Goal: Task Accomplishment & Management: Manage account settings

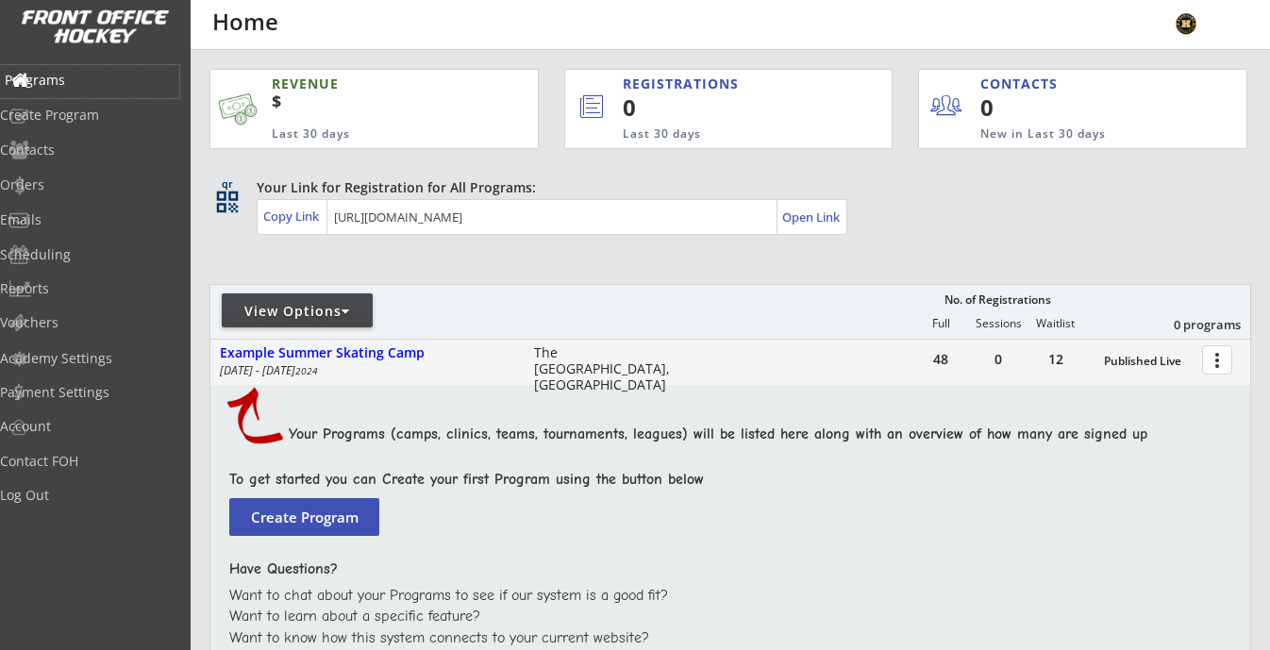
click at [80, 74] on div "Programs" at bounding box center [90, 80] width 170 height 13
click at [74, 491] on div "Log Out" at bounding box center [90, 495] width 170 height 13
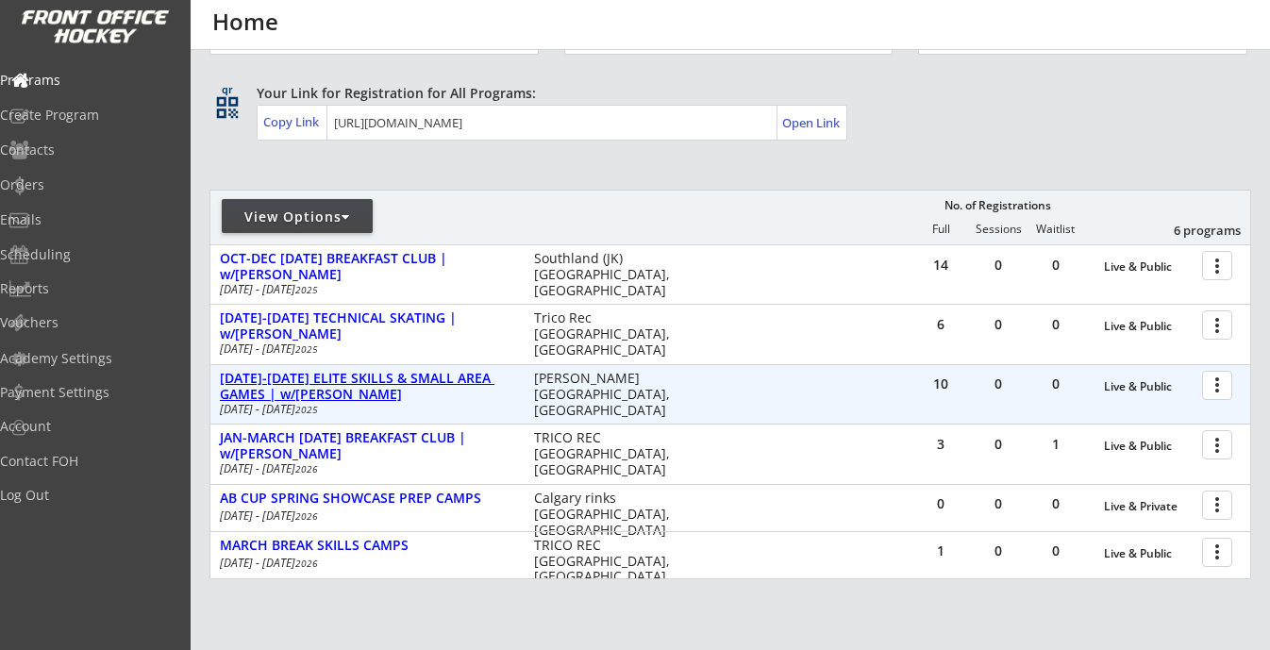
scroll to position [99, 0]
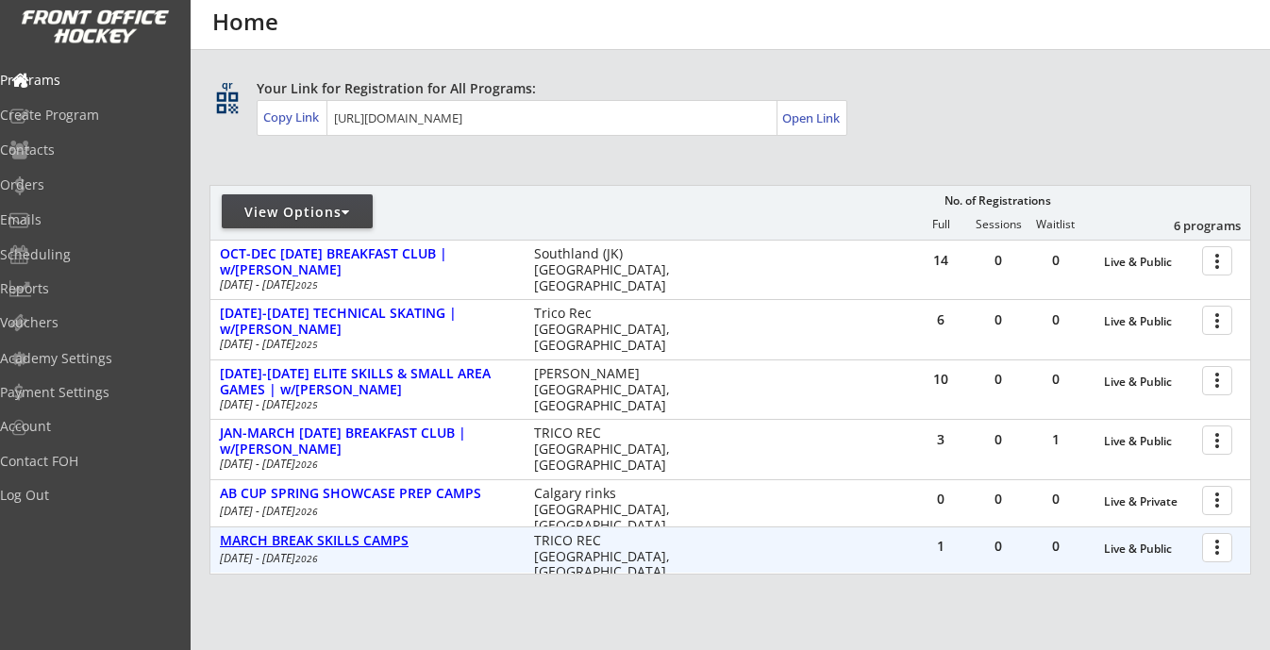
click at [359, 540] on div "MARCH BREAK SKILLS CAMPS" at bounding box center [367, 541] width 294 height 16
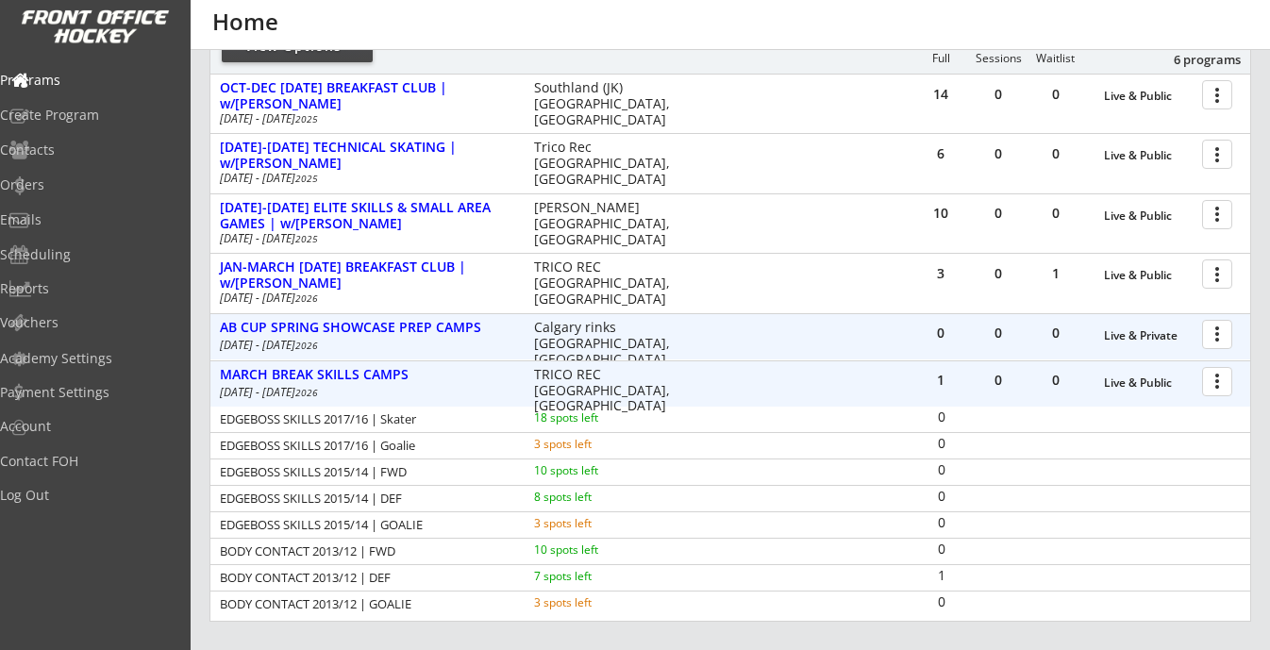
scroll to position [413, 0]
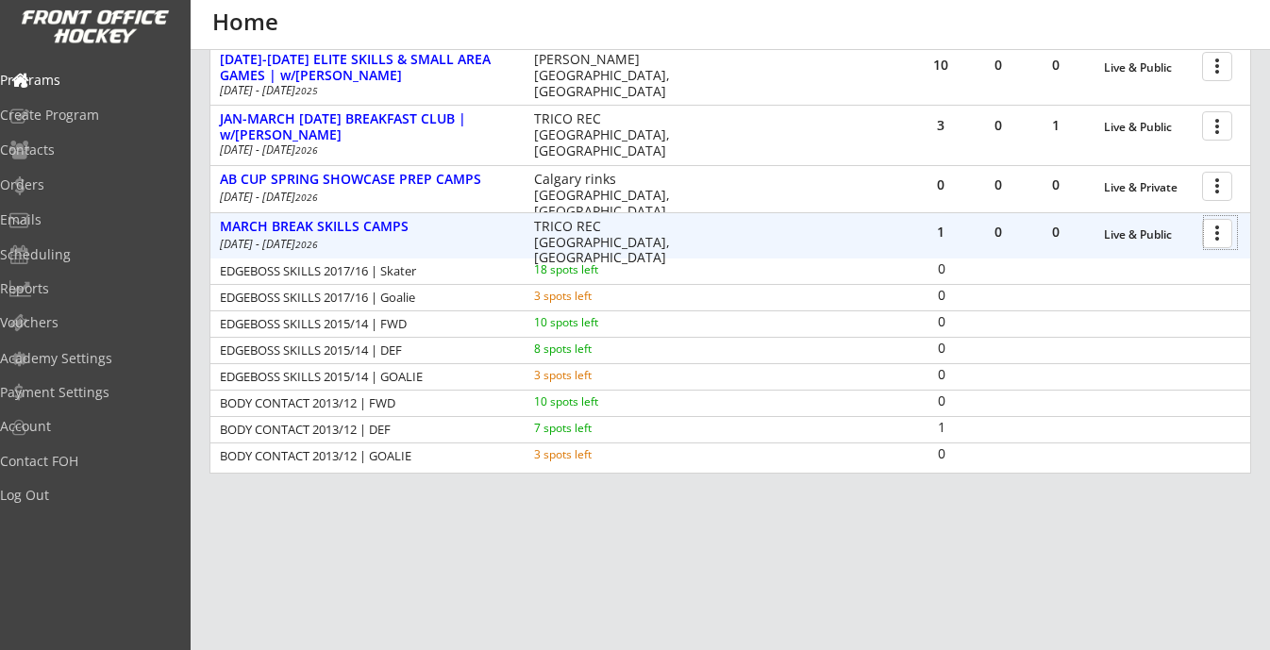
click at [1219, 239] on div at bounding box center [1220, 232] width 33 height 33
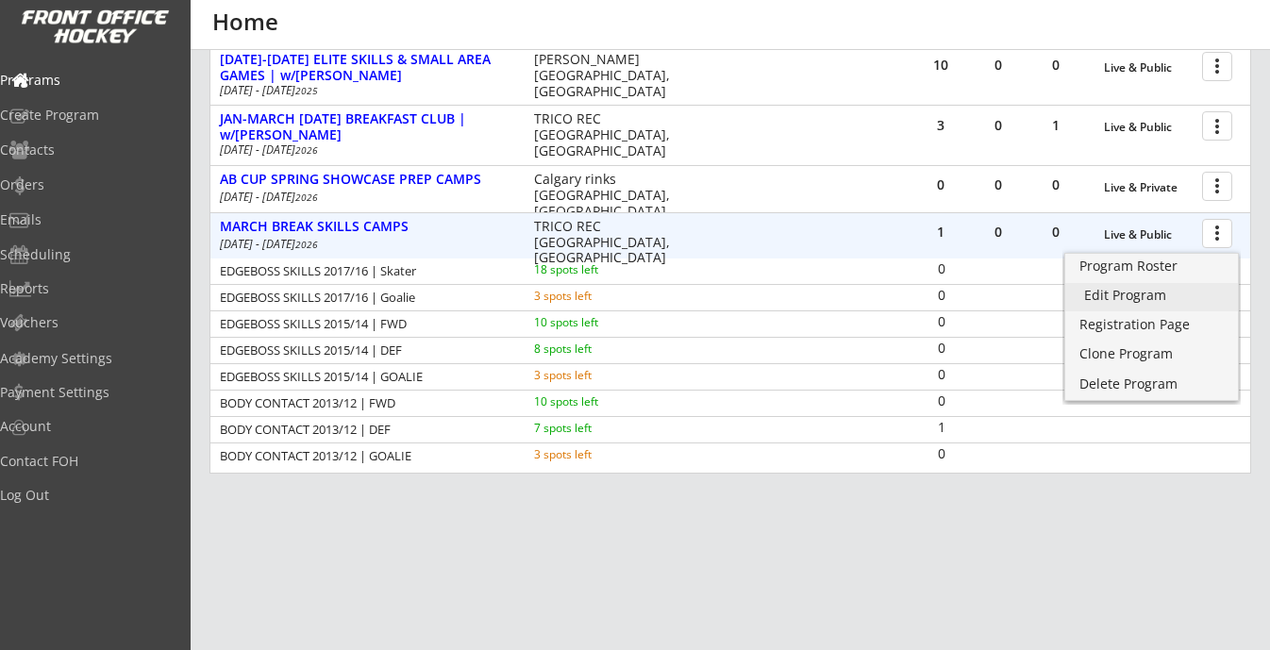
click at [1156, 294] on div "Edit Program" at bounding box center [1152, 295] width 135 height 13
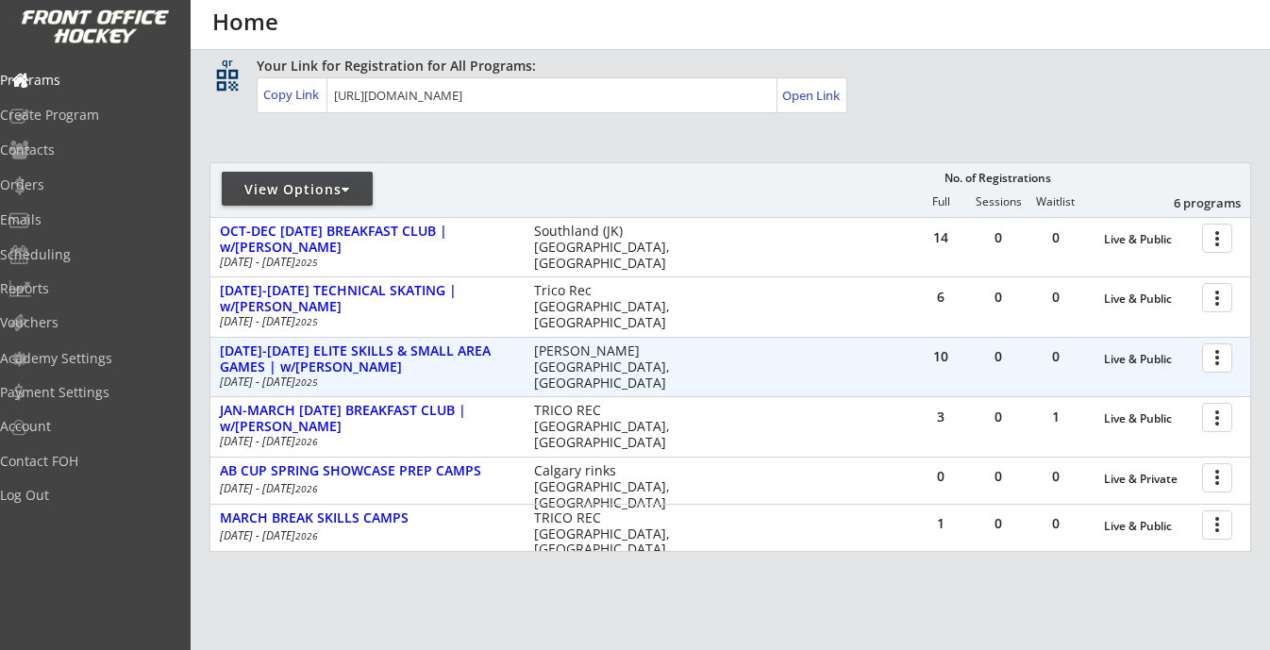
scroll to position [120, 0]
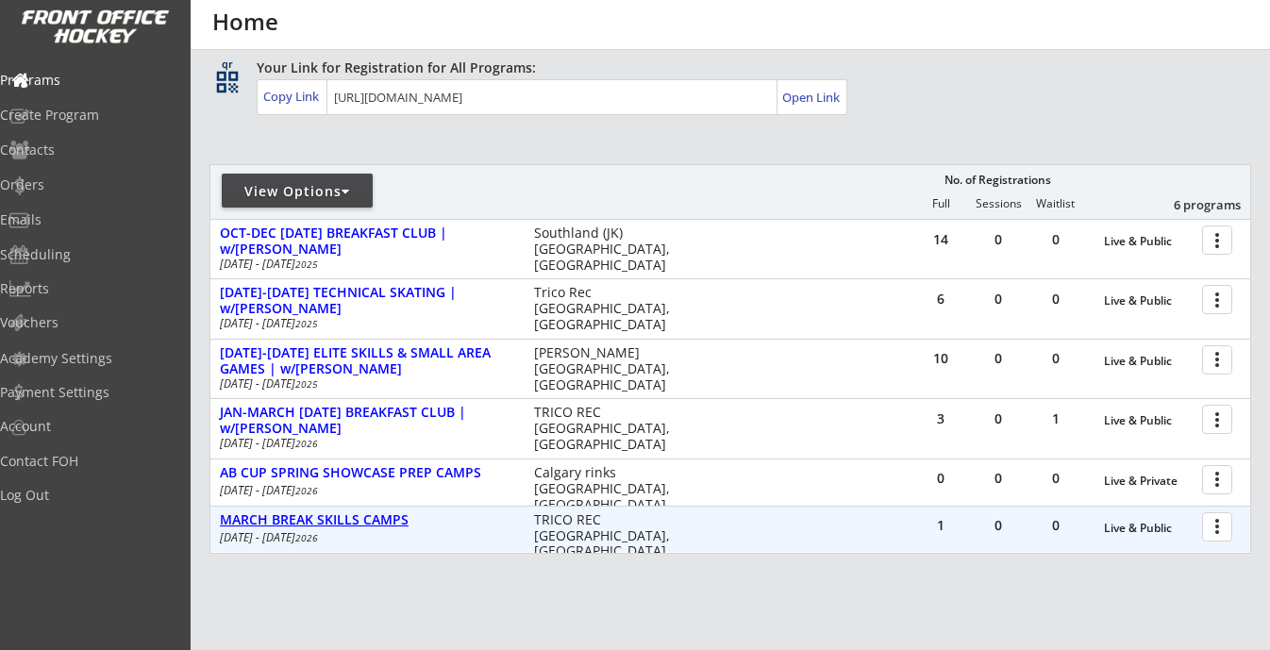
click at [401, 522] on div "MARCH BREAK SKILLS CAMPS" at bounding box center [367, 521] width 294 height 16
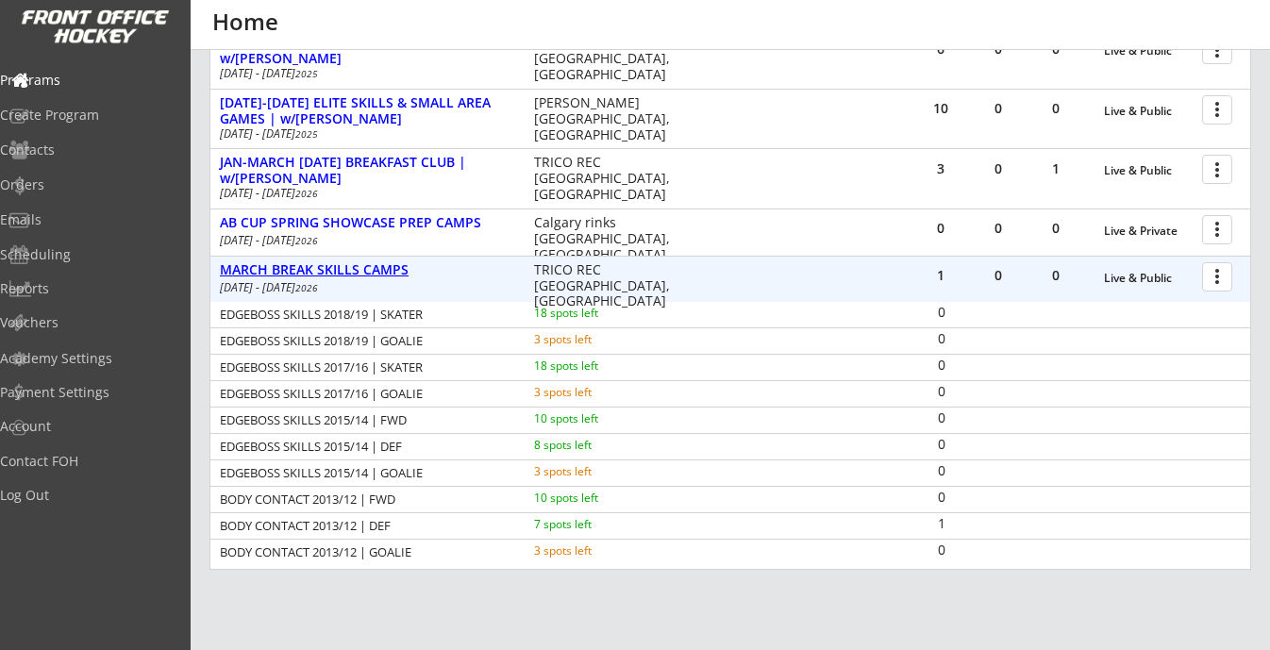
scroll to position [397, 0]
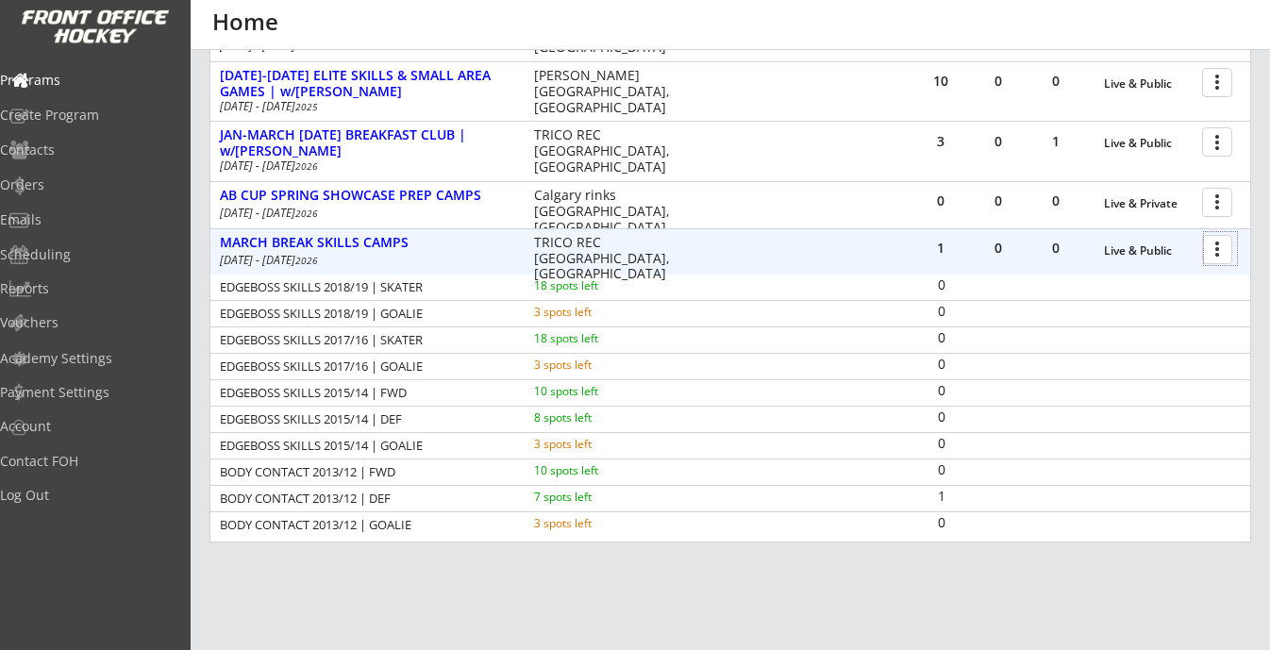
click at [1220, 245] on div at bounding box center [1220, 248] width 33 height 33
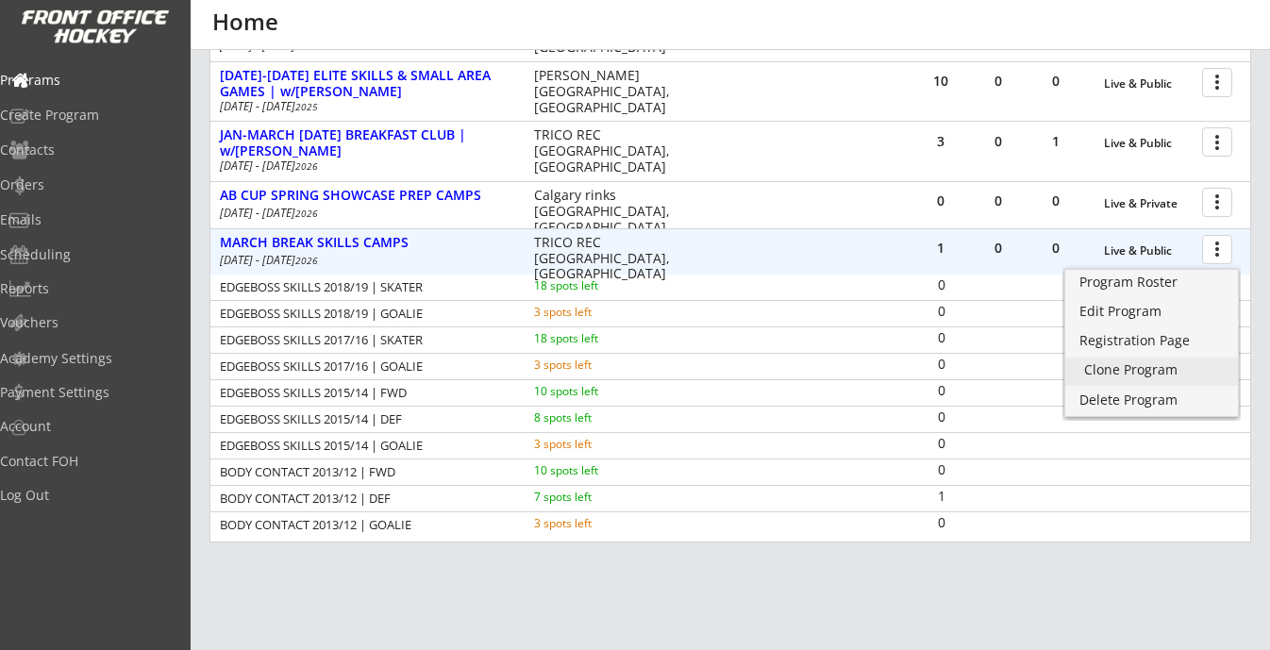
click at [1140, 364] on div "Clone Program" at bounding box center [1152, 369] width 135 height 13
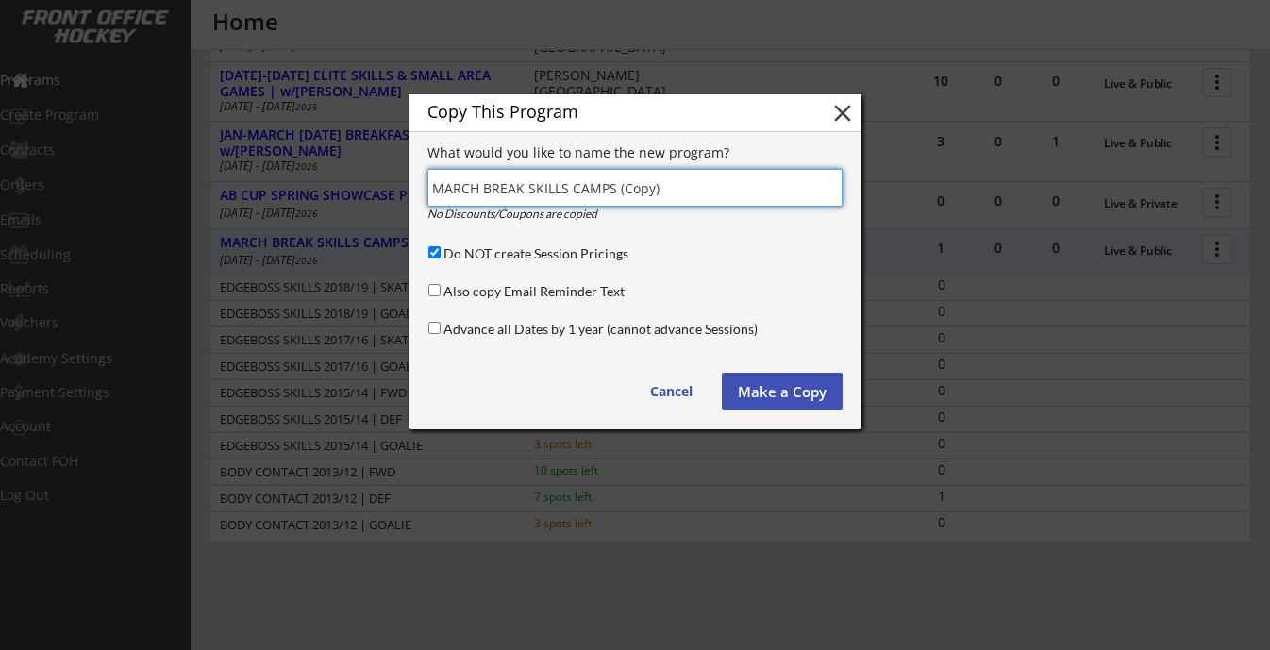
click at [546, 186] on input "input" at bounding box center [635, 188] width 415 height 38
click at [700, 185] on input "input" at bounding box center [635, 188] width 415 height 38
type input "MARCH BREAK CONTACT CAMPS | 2013/12"
click at [434, 252] on input "Do NOT create Session Pricings" at bounding box center [435, 252] width 12 height 12
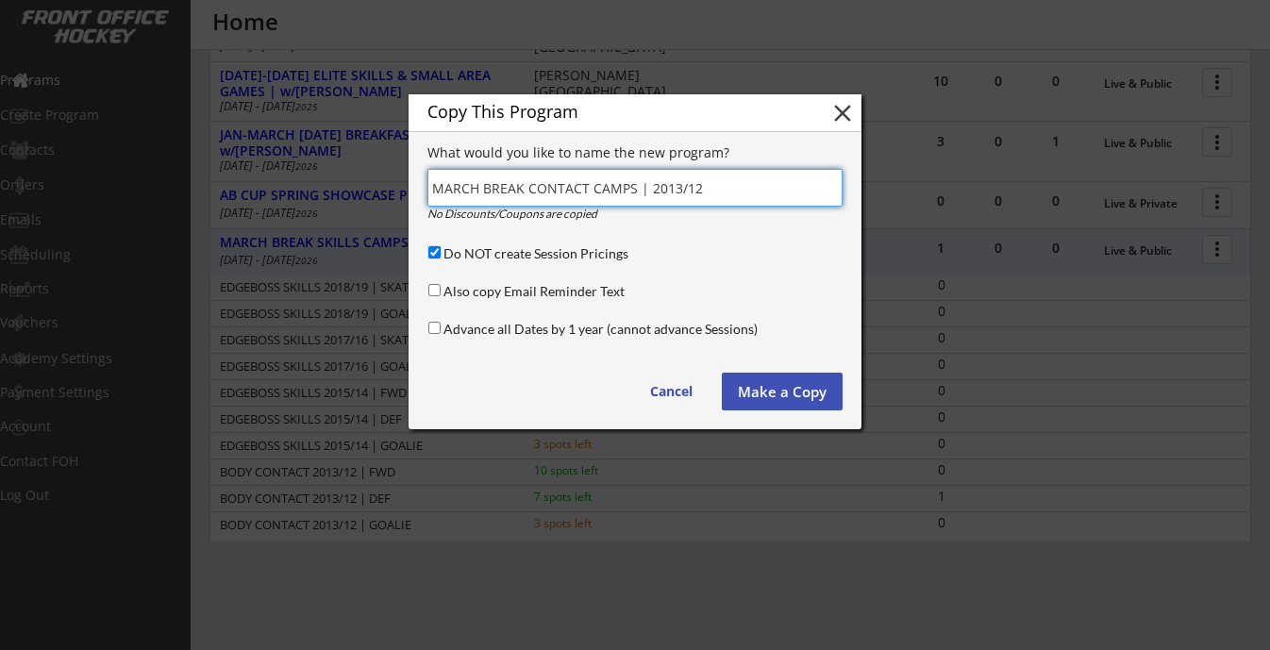
checkbox input "false"
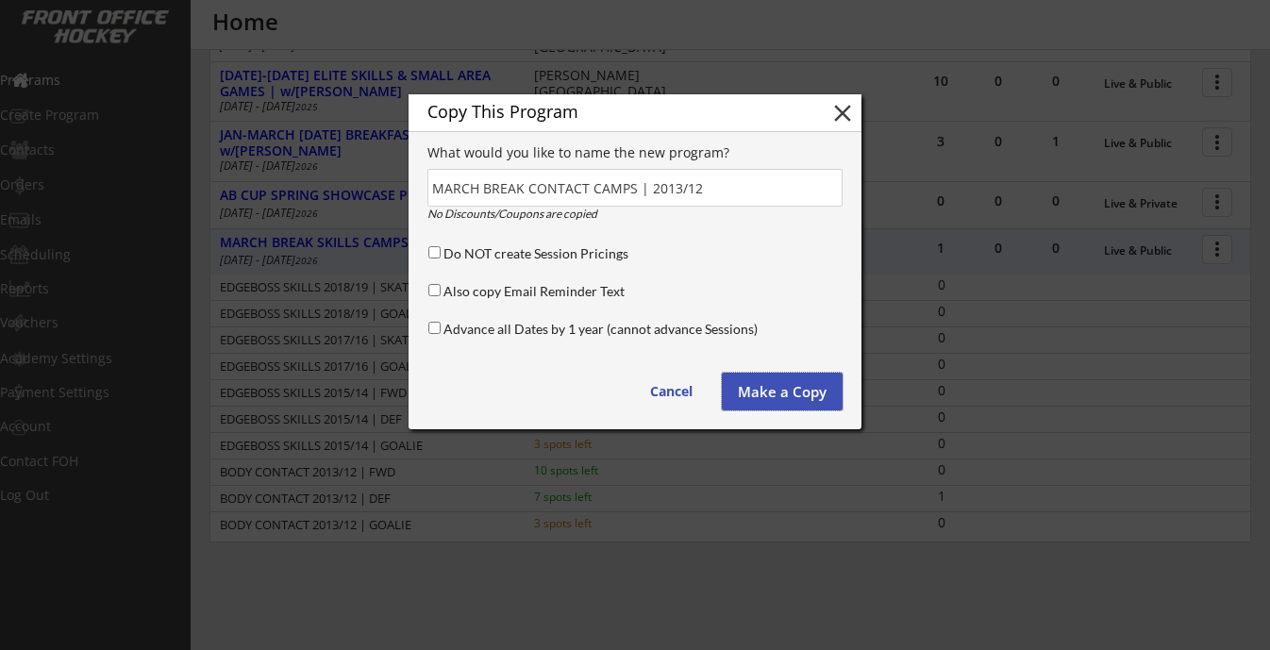
click at [771, 374] on button "Make a Copy" at bounding box center [782, 392] width 121 height 38
type input "(Copy)"
checkbox input "true"
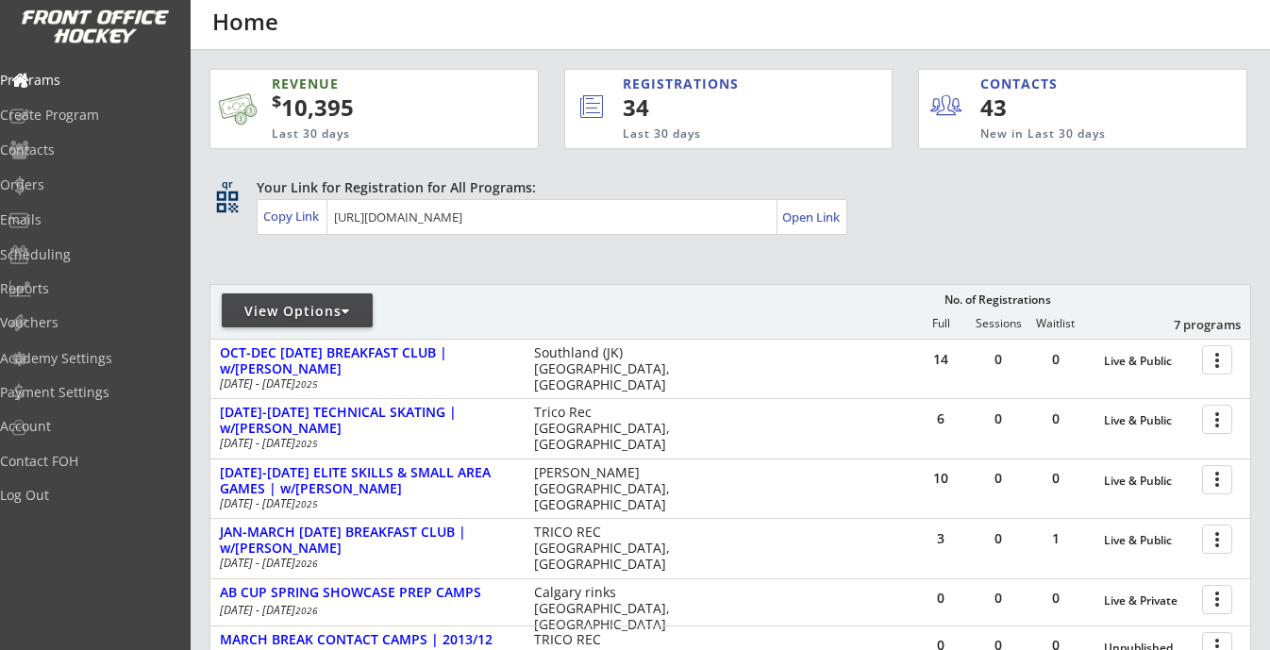
scroll to position [287, 0]
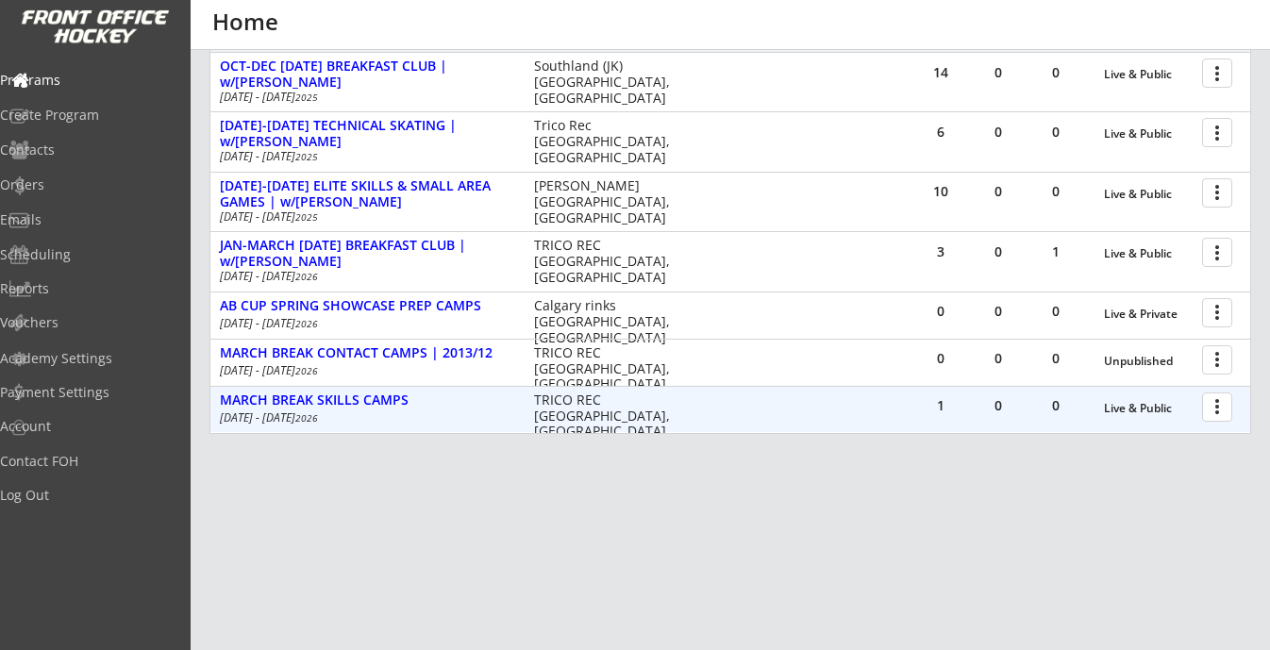
click at [1216, 407] on div at bounding box center [1220, 406] width 33 height 33
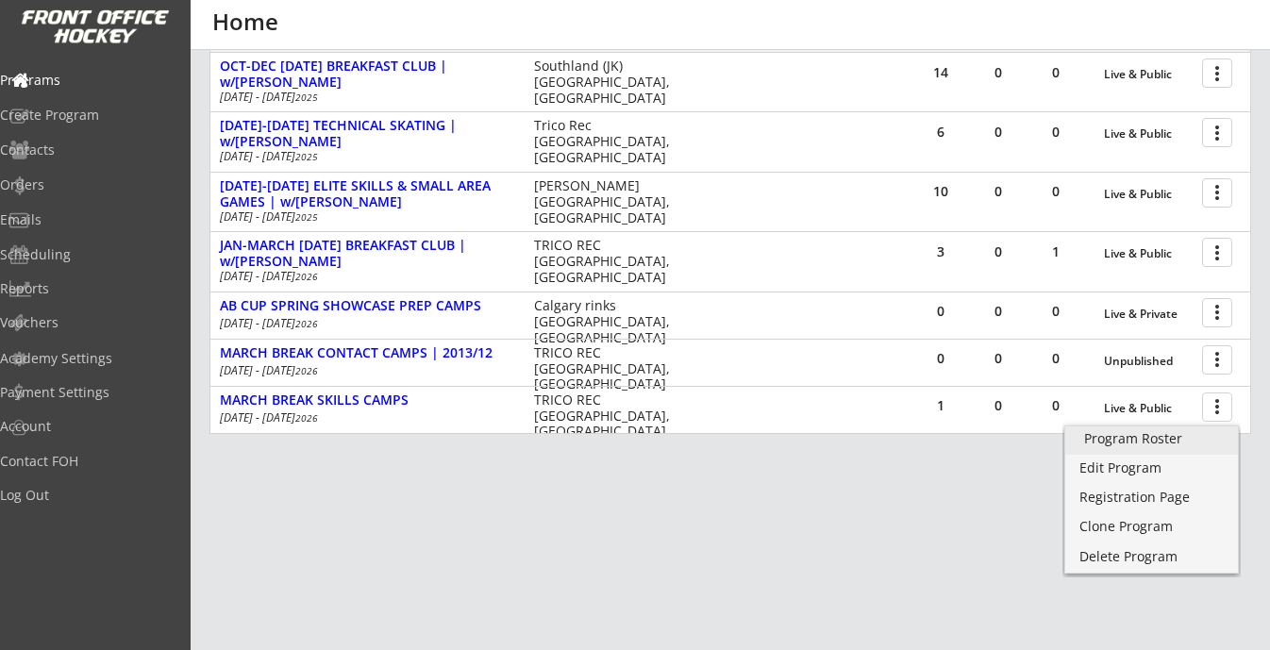
click at [1142, 446] on div "Program Roster" at bounding box center [1152, 438] width 135 height 13
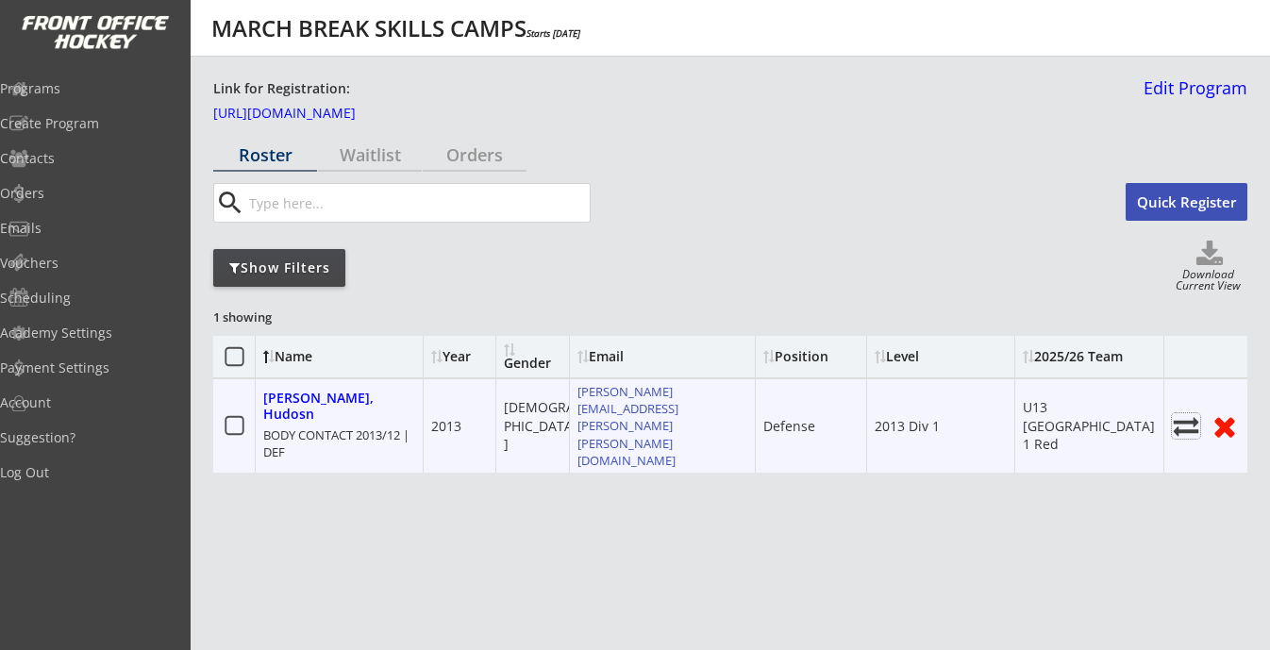
click at [1185, 417] on use at bounding box center [1186, 426] width 25 height 19
select select ""1348695171700984260__LOOKUP__1758690269124x643412307863928800""
select select ""1348695171700984260__LOOKUP__1758690269124x836349569620770800""
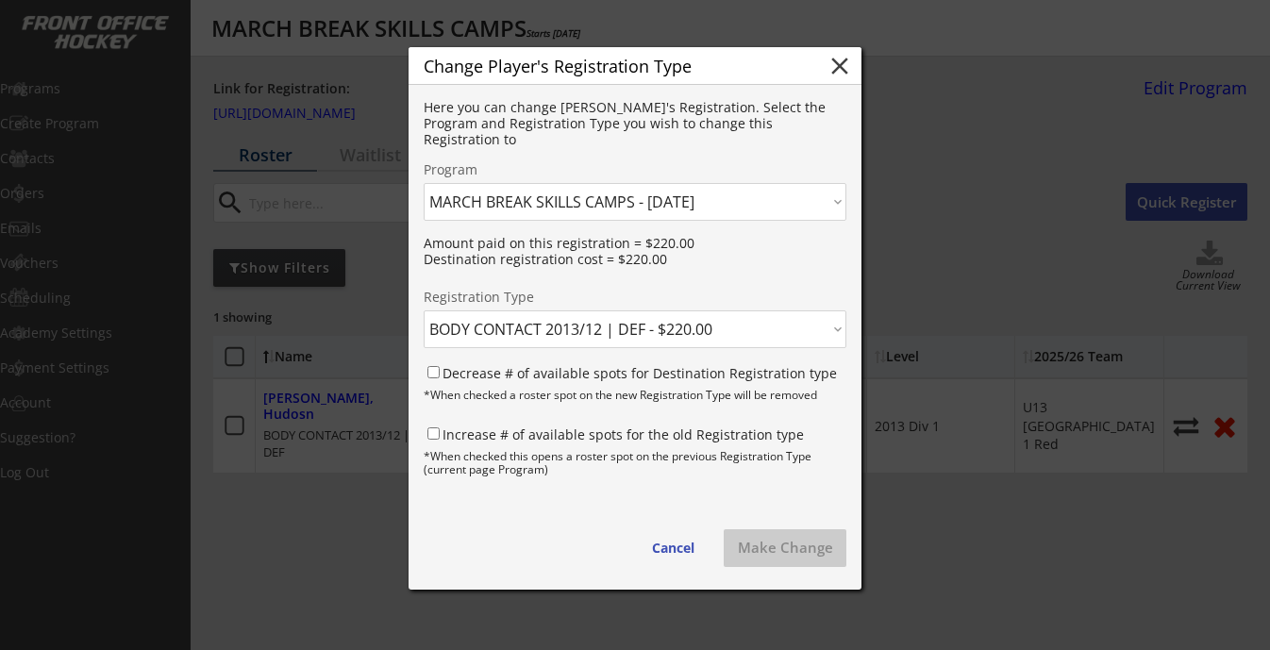
click at [761, 201] on select "Click here... OCT-DEC THURSDAY BREAKFAST CLUB | w/BRODY SUTTER - 10/09/25 DEC 2…" at bounding box center [635, 202] width 423 height 38
select select ""1348695171700984260__LOOKUP__1760400435556x469048209723621400""
click at [424, 183] on select "Click here... OCT-DEC THURSDAY BREAKFAST CLUB | w/BRODY SUTTER - 10/09/25 DEC 2…" at bounding box center [635, 202] width 423 height 38
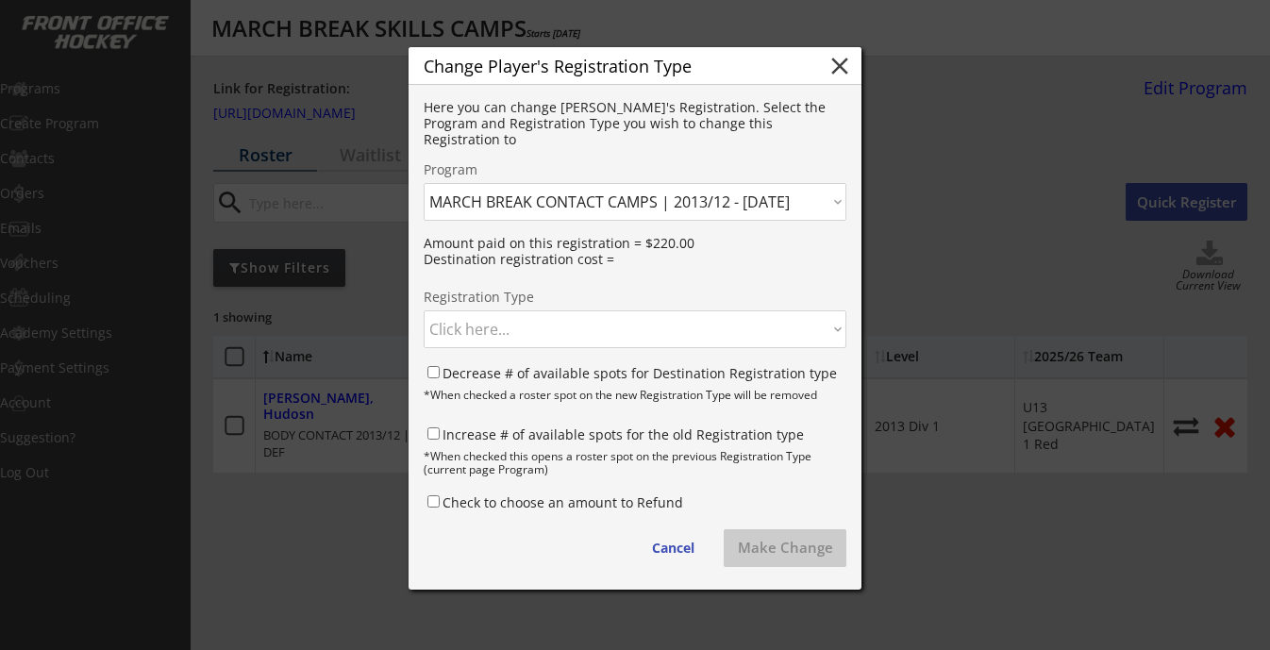
click at [773, 327] on select "Click here... BODY CONTACT 2013/12 | GOALIE - $0.00 BODY CONTACT 2013/12 | FWD …" at bounding box center [635, 330] width 423 height 38
select select ""1348695171700984260__LOOKUP__1760400435556x417679575124279300""
click at [424, 311] on select "Click here... BODY CONTACT 2013/12 | GOALIE - $0.00 BODY CONTACT 2013/12 | FWD …" at bounding box center [635, 330] width 423 height 38
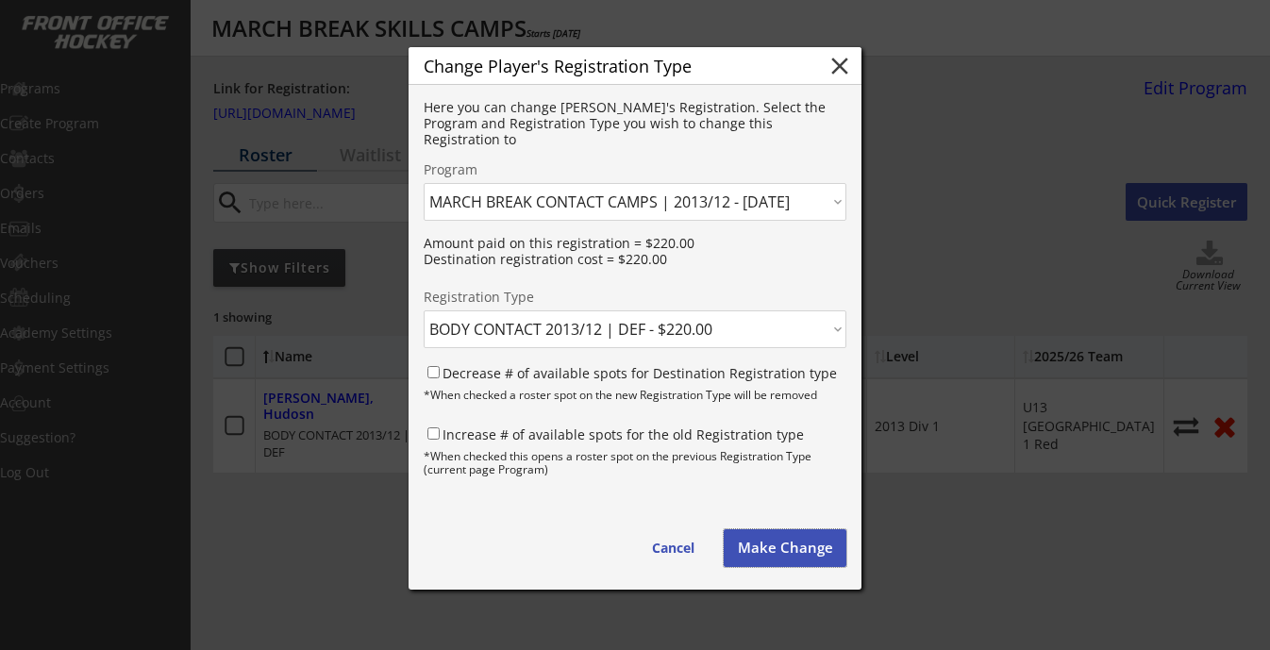
click at [797, 548] on button "Make Change" at bounding box center [785, 549] width 123 height 38
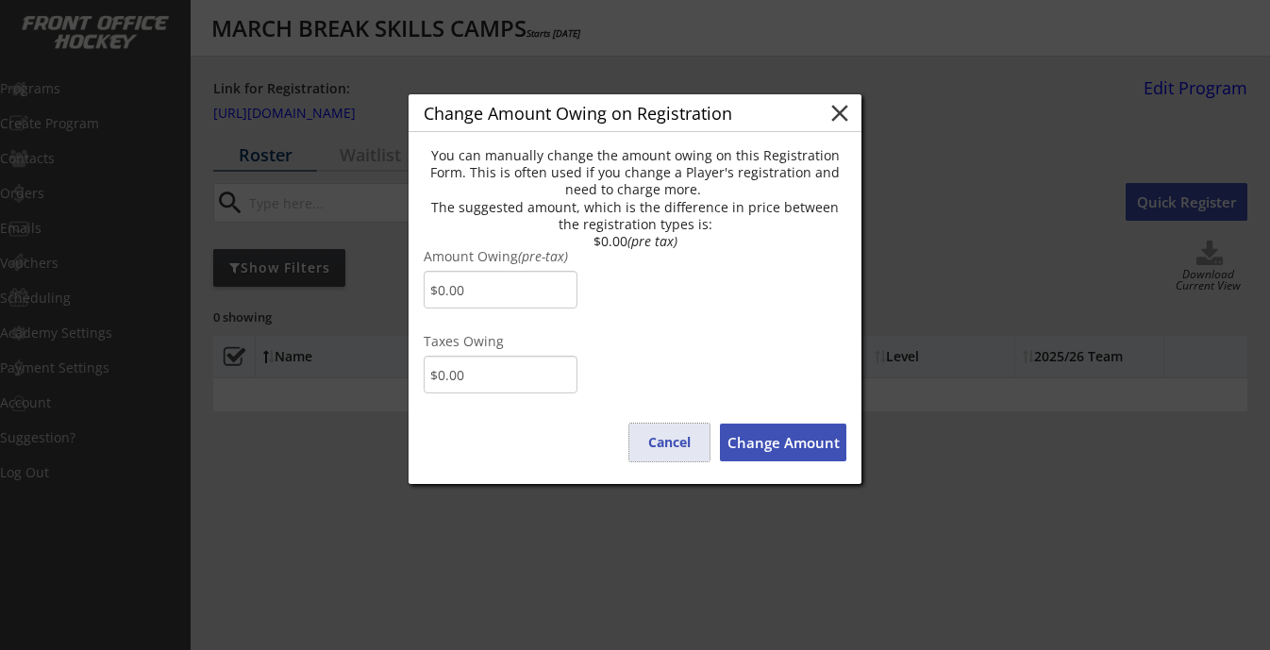
click at [675, 441] on button "Cancel" at bounding box center [670, 443] width 80 height 38
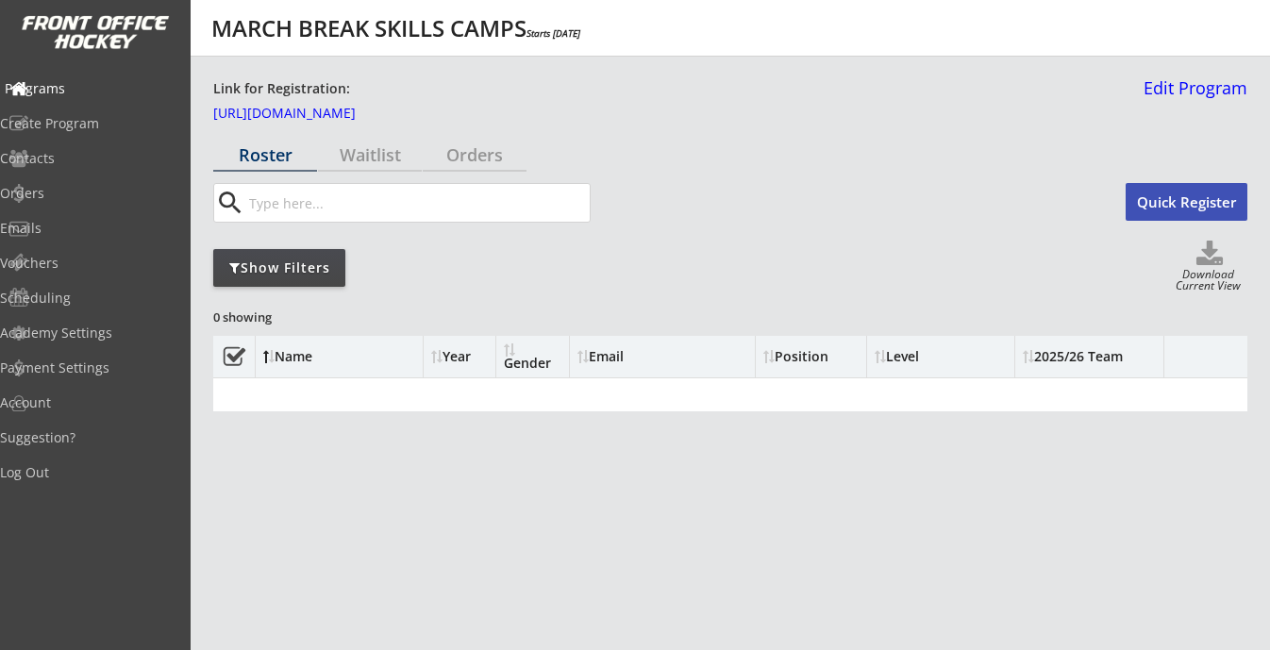
click at [92, 89] on div "Programs" at bounding box center [90, 88] width 170 height 13
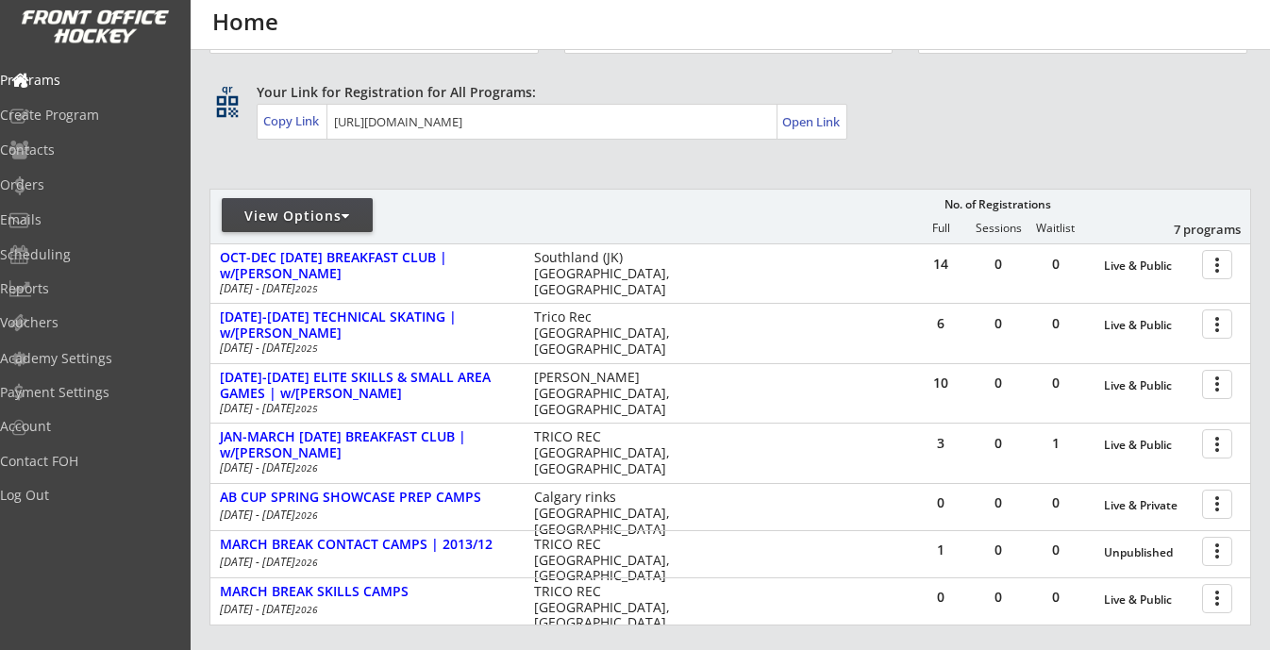
scroll to position [287, 0]
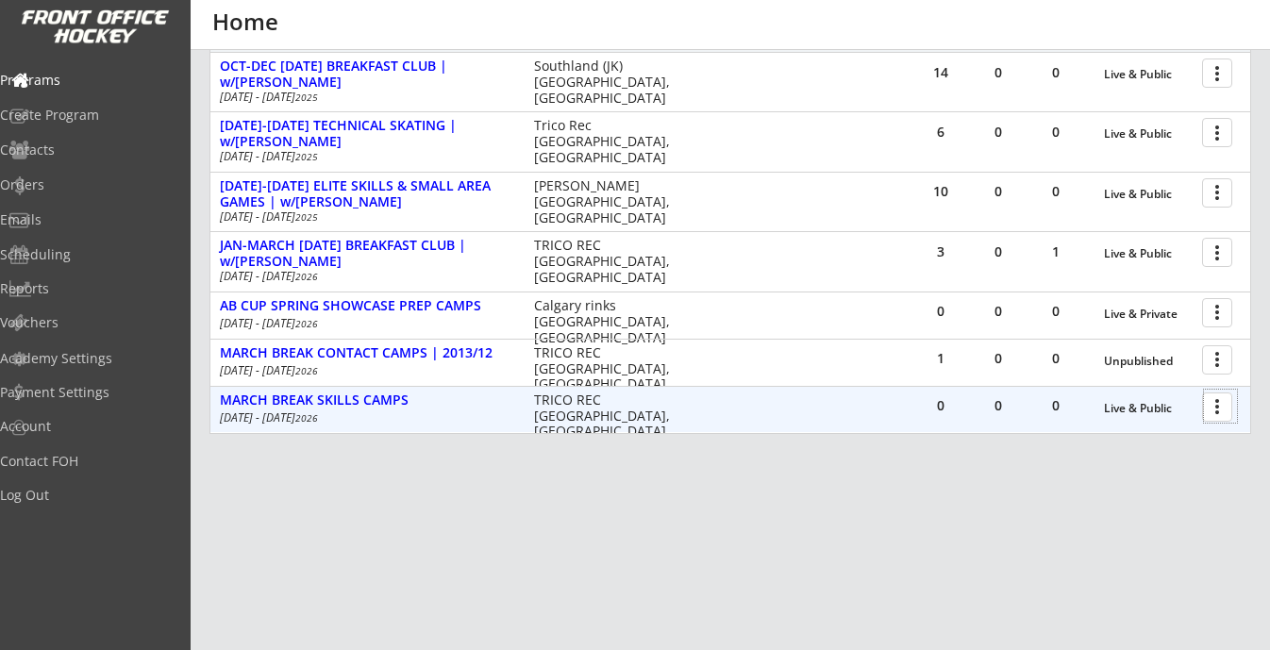
click at [1219, 409] on div at bounding box center [1220, 406] width 33 height 33
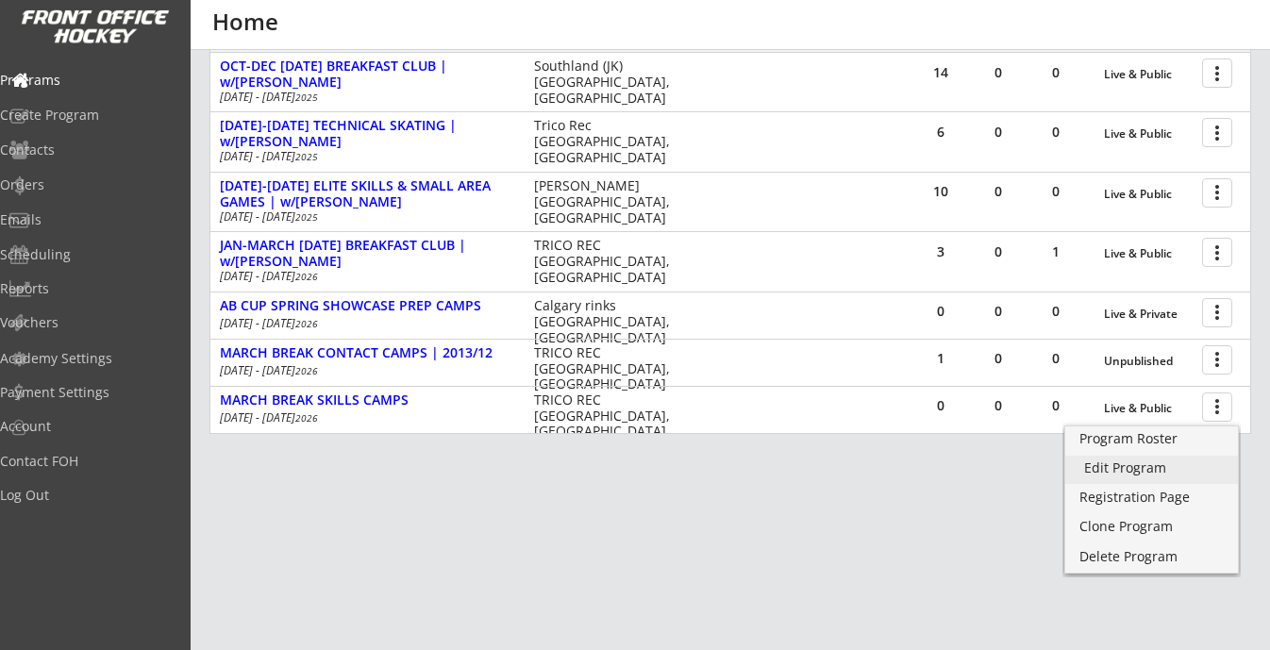
click at [1149, 464] on div "Edit Program" at bounding box center [1152, 468] width 135 height 13
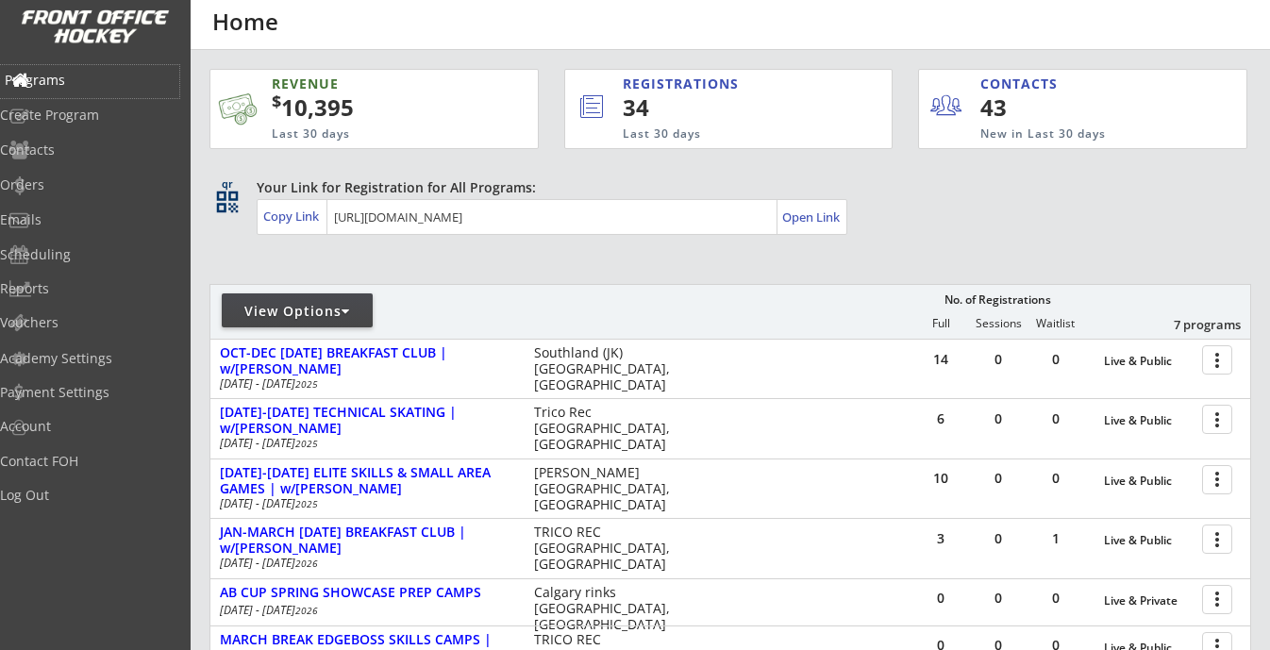
click at [73, 79] on div "Programs" at bounding box center [90, 80] width 170 height 13
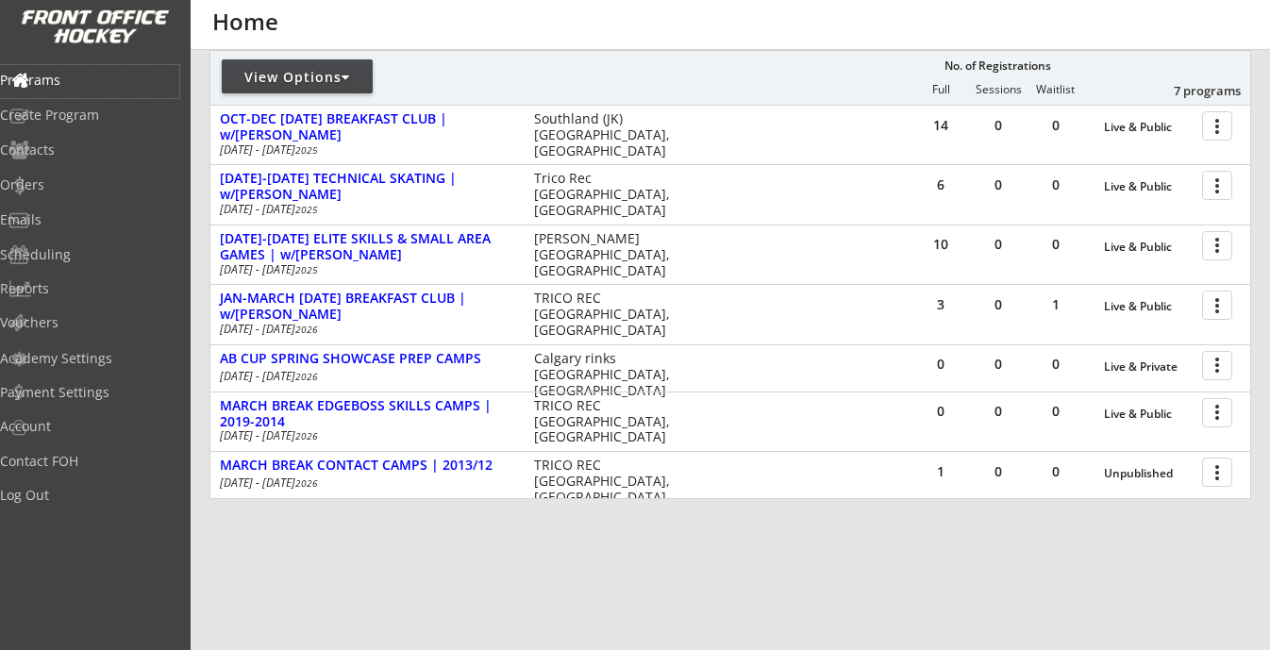
scroll to position [257, 0]
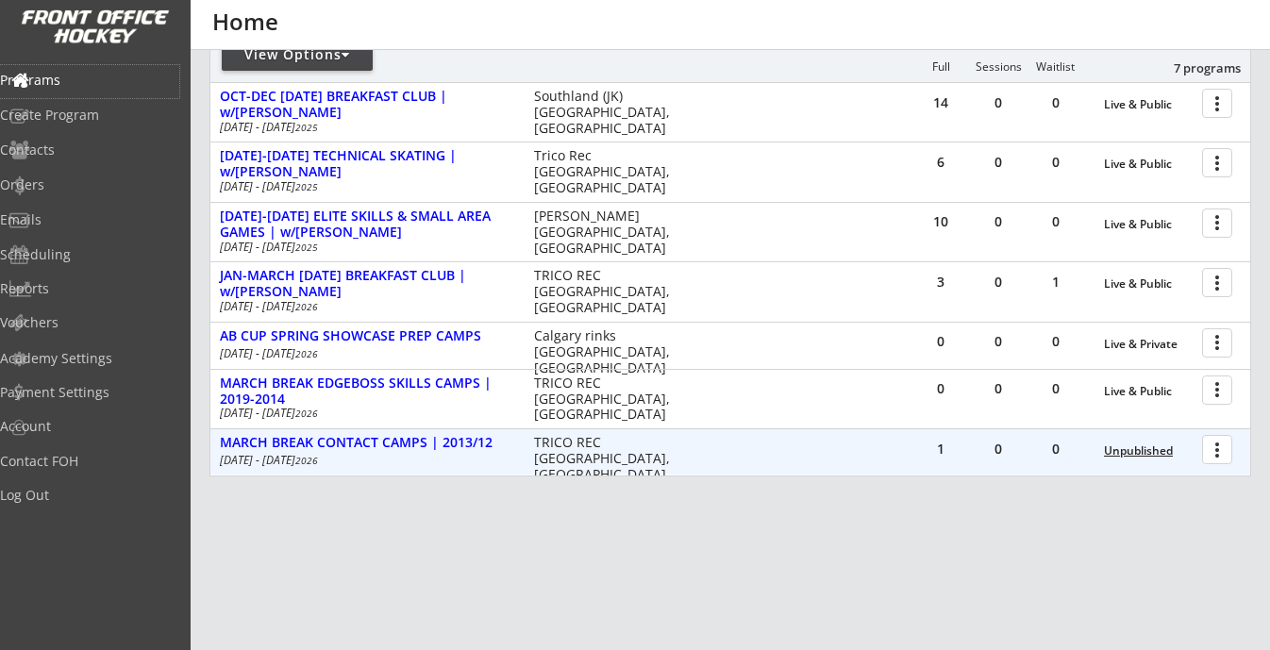
click at [1135, 451] on div "Unpublished" at bounding box center [1148, 451] width 89 height 13
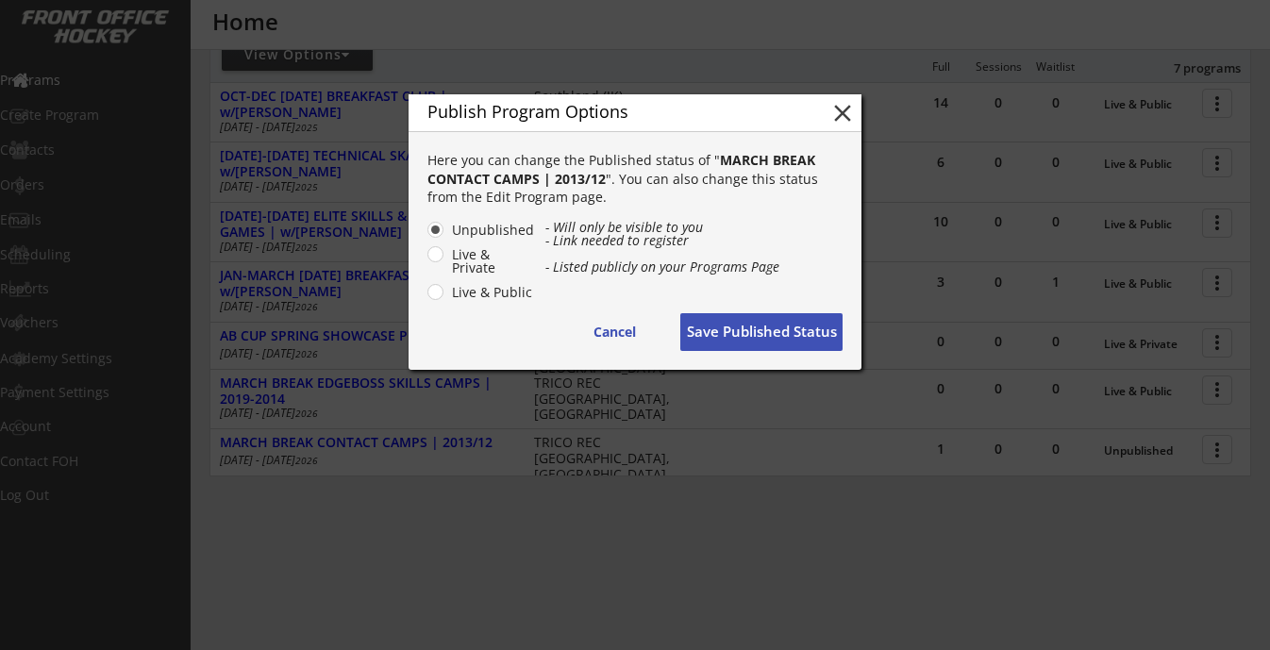
click at [507, 291] on label "Live & Public" at bounding box center [490, 292] width 89 height 13
click at [426, 236] on input "Live & Public" at bounding box center [419, 230] width 12 height 12
radio input "true"
click at [740, 326] on button "Save Published Status" at bounding box center [762, 332] width 162 height 38
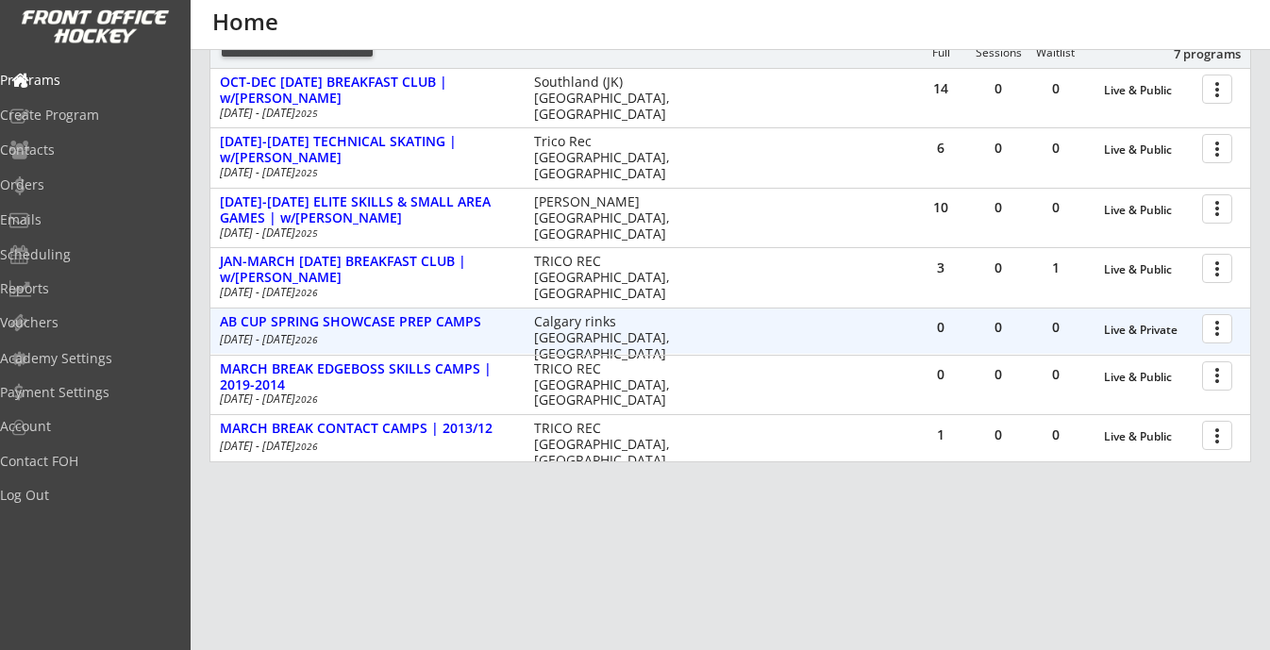
scroll to position [272, 0]
click at [413, 320] on div "AB CUP SPRING SHOWCASE PREP CAMPS" at bounding box center [367, 321] width 294 height 16
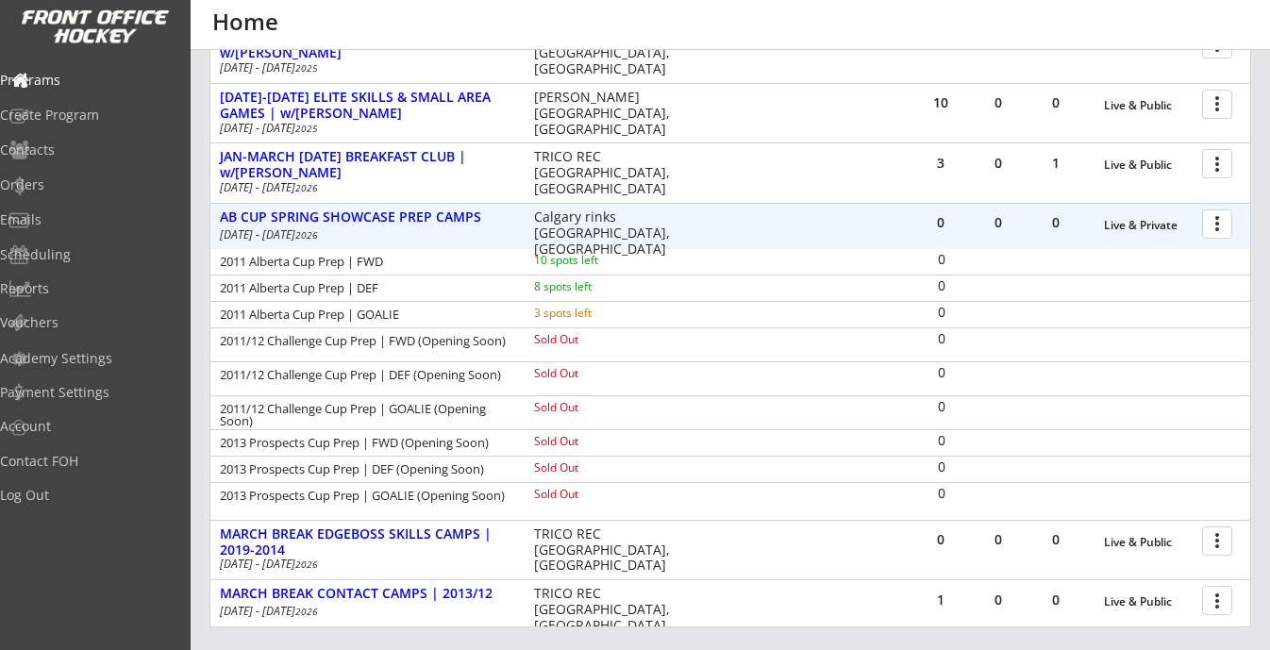
scroll to position [383, 0]
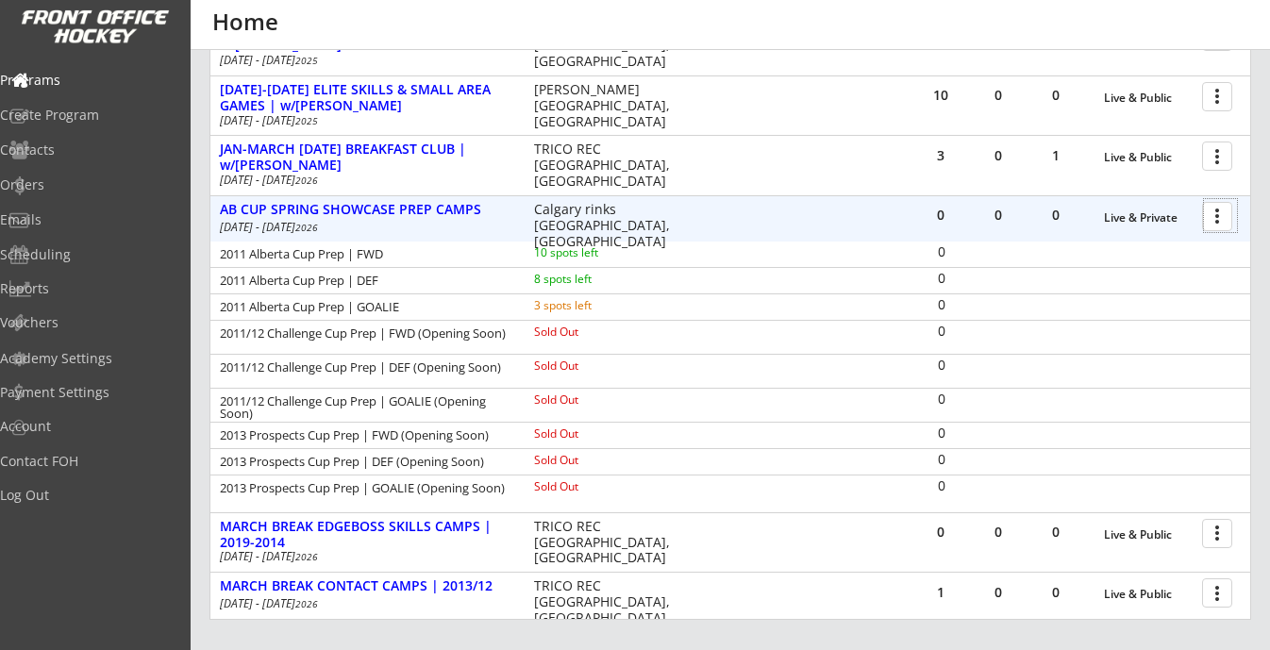
click at [1219, 215] on div at bounding box center [1220, 215] width 33 height 33
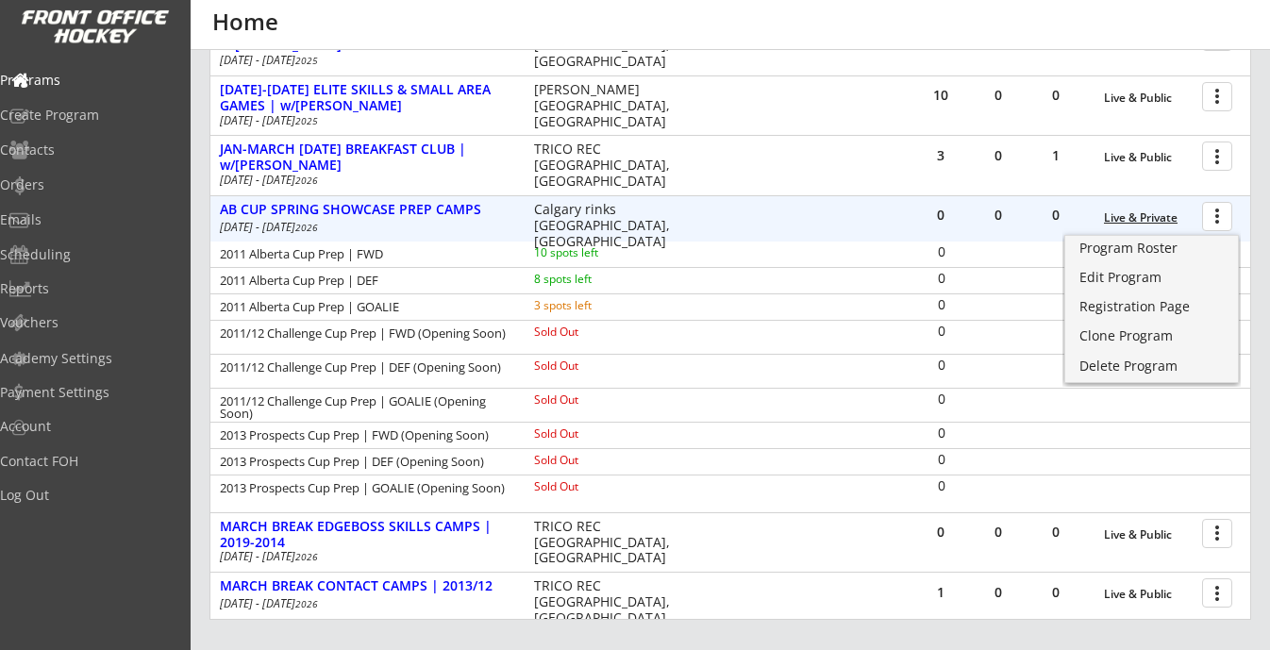
click at [1147, 221] on div "Live & Private" at bounding box center [1148, 217] width 89 height 13
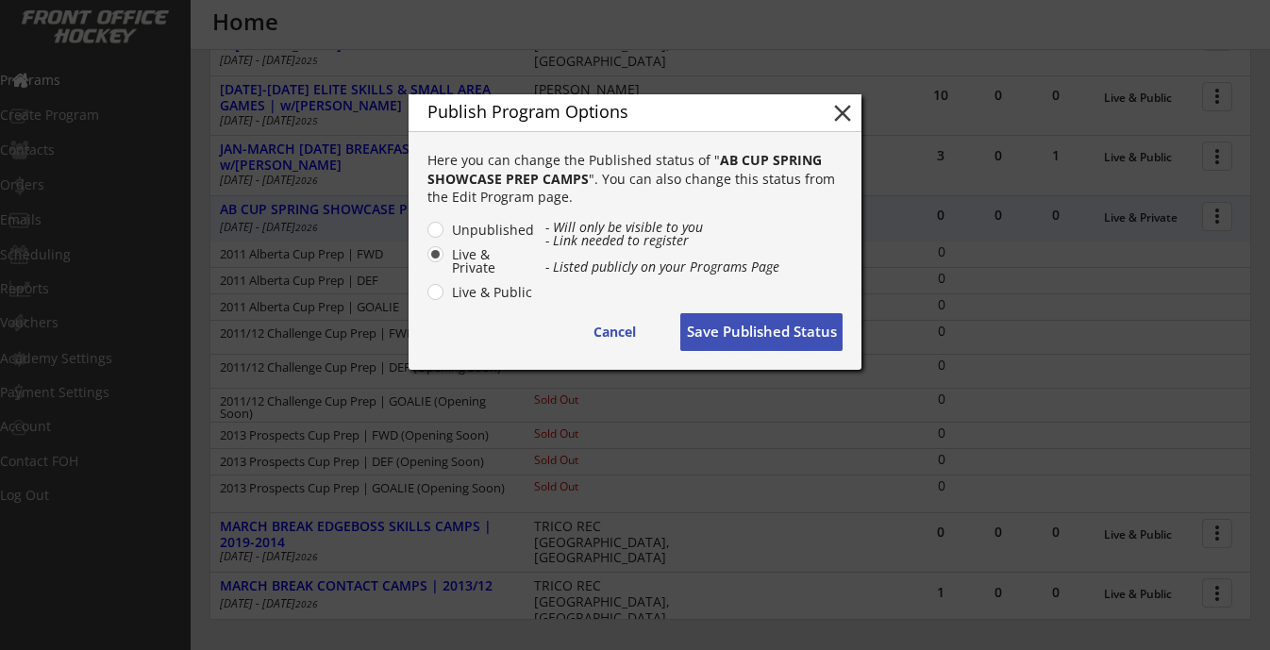
click at [470, 294] on label "Live & Public" at bounding box center [490, 292] width 89 height 13
click at [426, 236] on input "Live & Public" at bounding box center [419, 230] width 12 height 12
radio input "true"
click at [738, 324] on button "Save Published Status" at bounding box center [762, 332] width 162 height 38
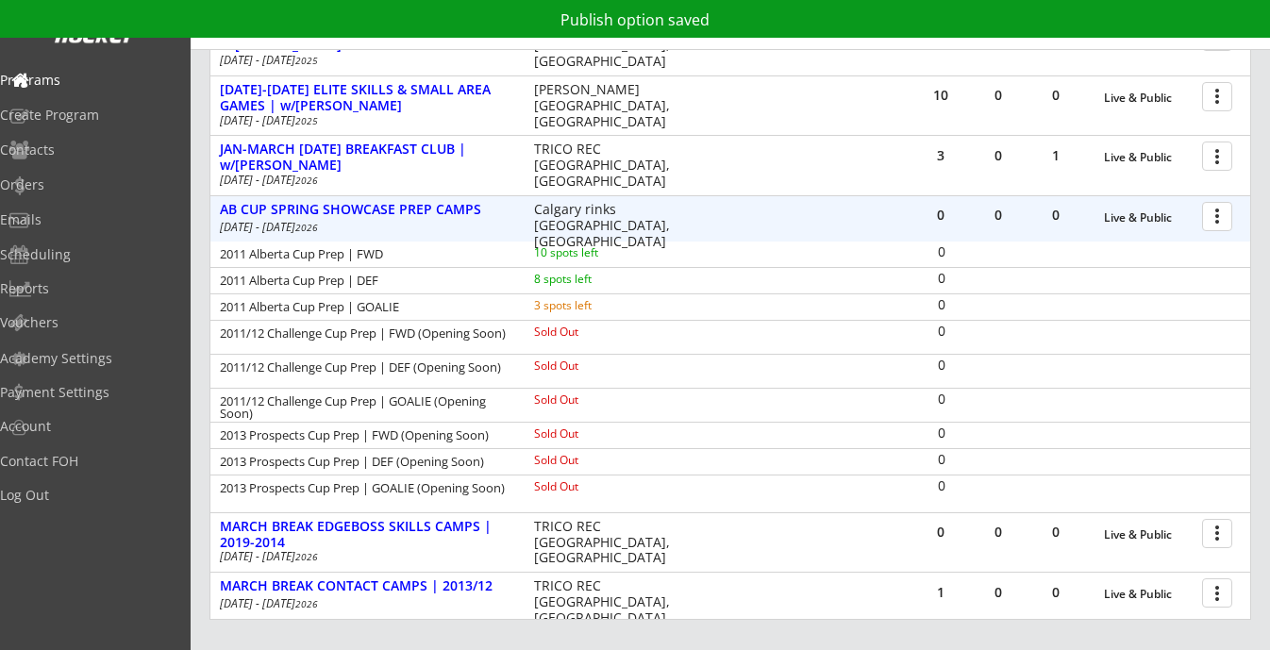
click at [1214, 218] on div at bounding box center [1220, 215] width 33 height 33
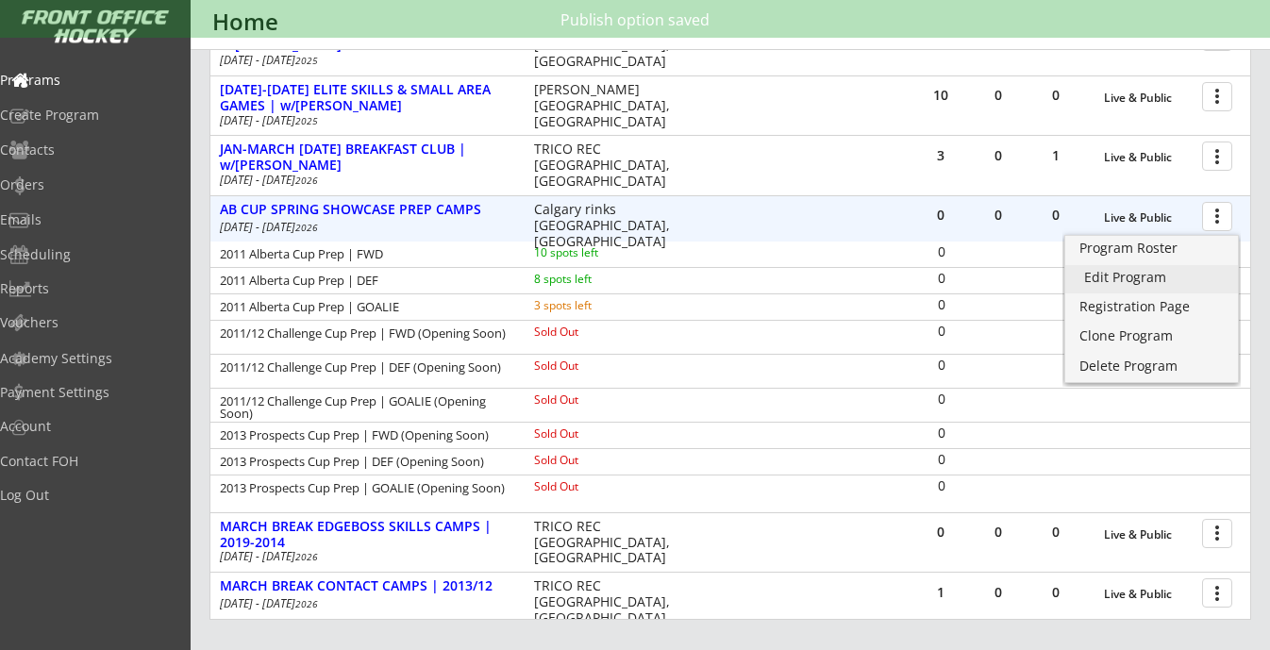
click at [1144, 278] on div "Edit Program" at bounding box center [1152, 277] width 135 height 13
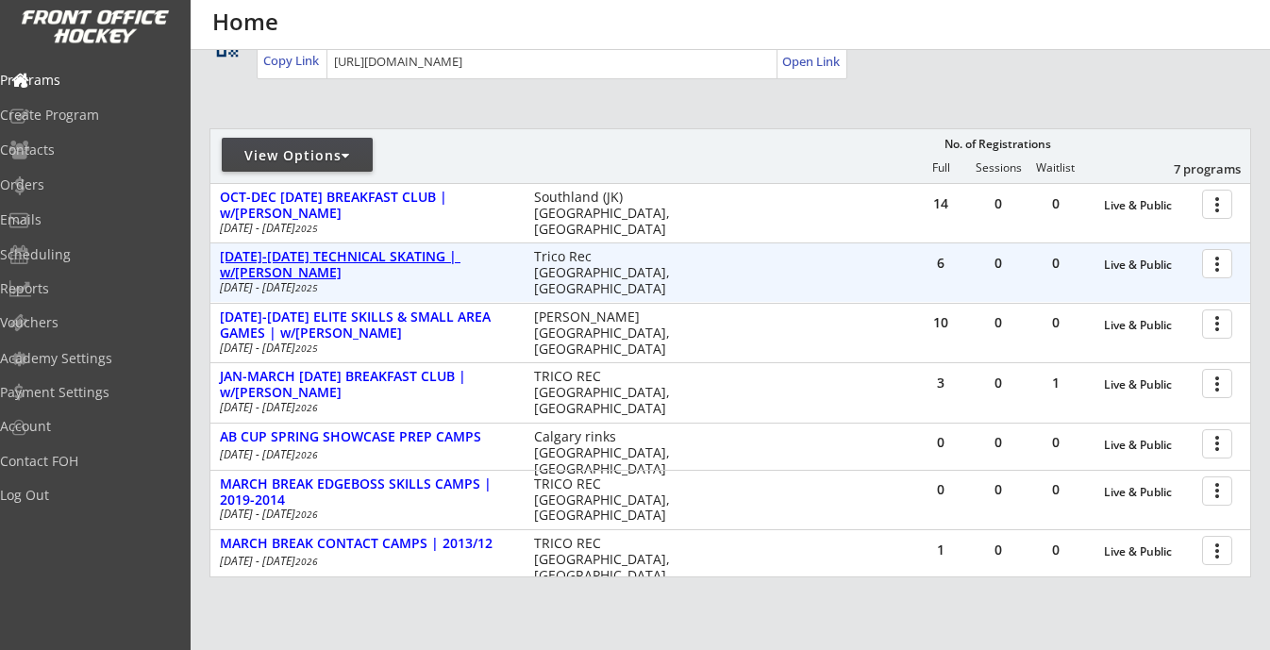
scroll to position [300, 0]
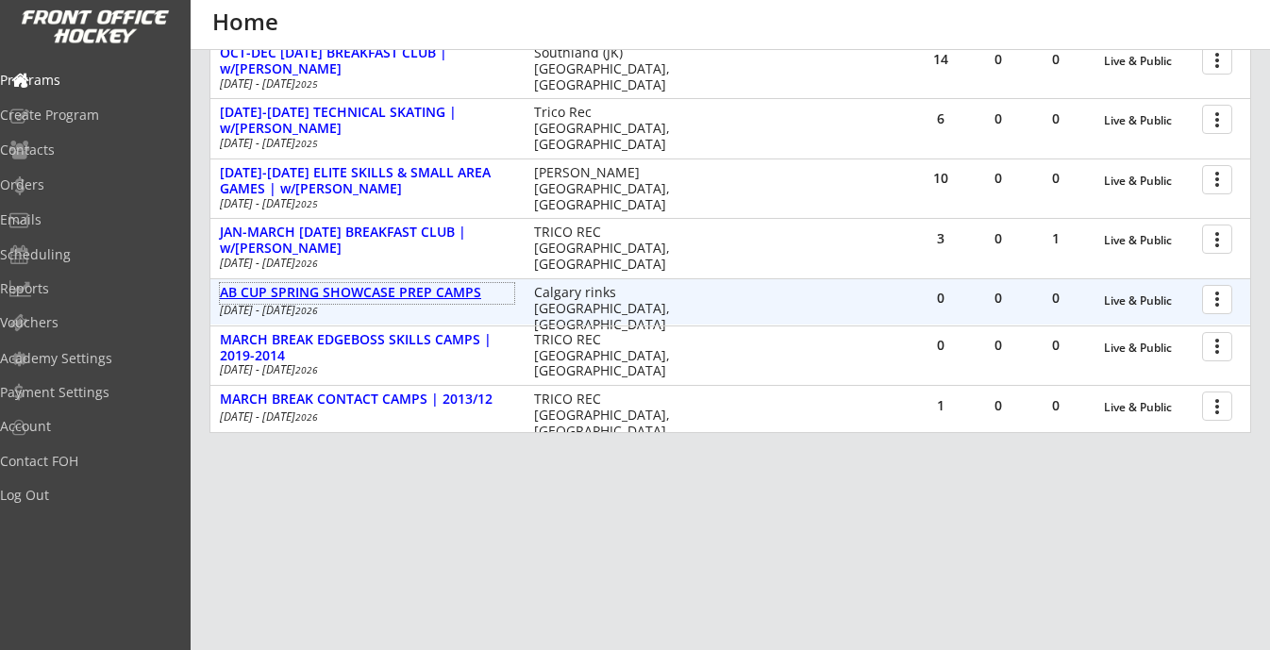
click at [398, 296] on div "AB CUP SPRING SHOWCASE PREP CAMPS" at bounding box center [367, 293] width 294 height 16
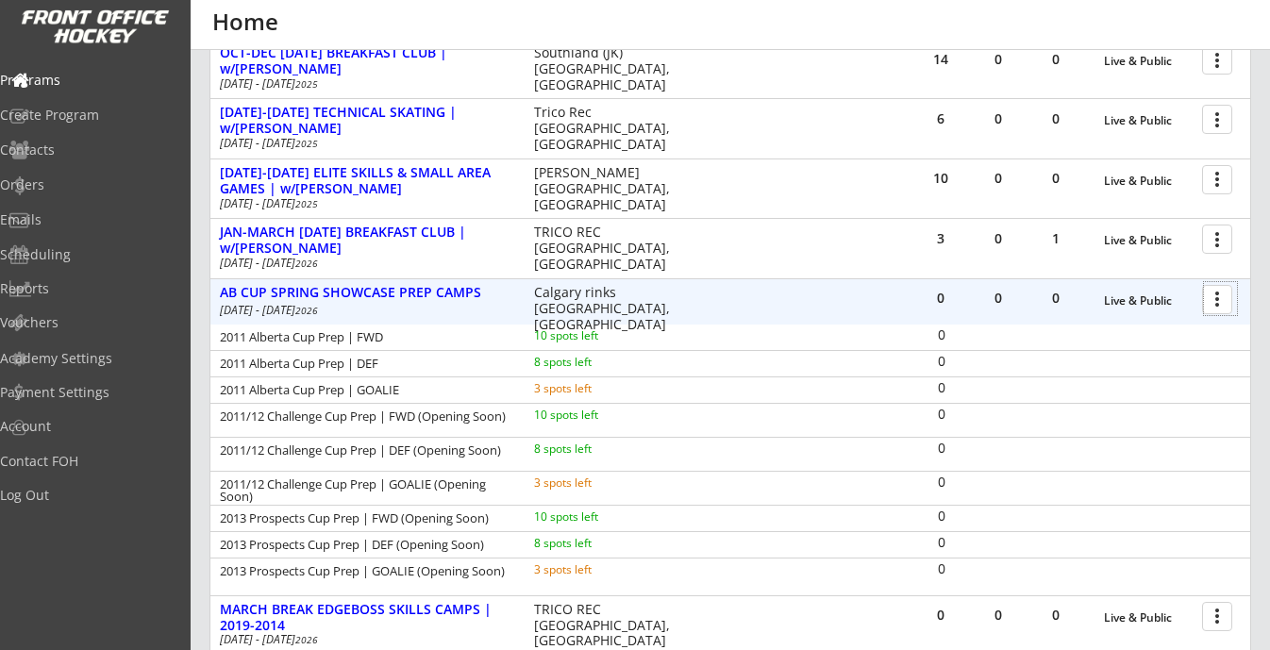
click at [1224, 297] on div at bounding box center [1220, 298] width 33 height 33
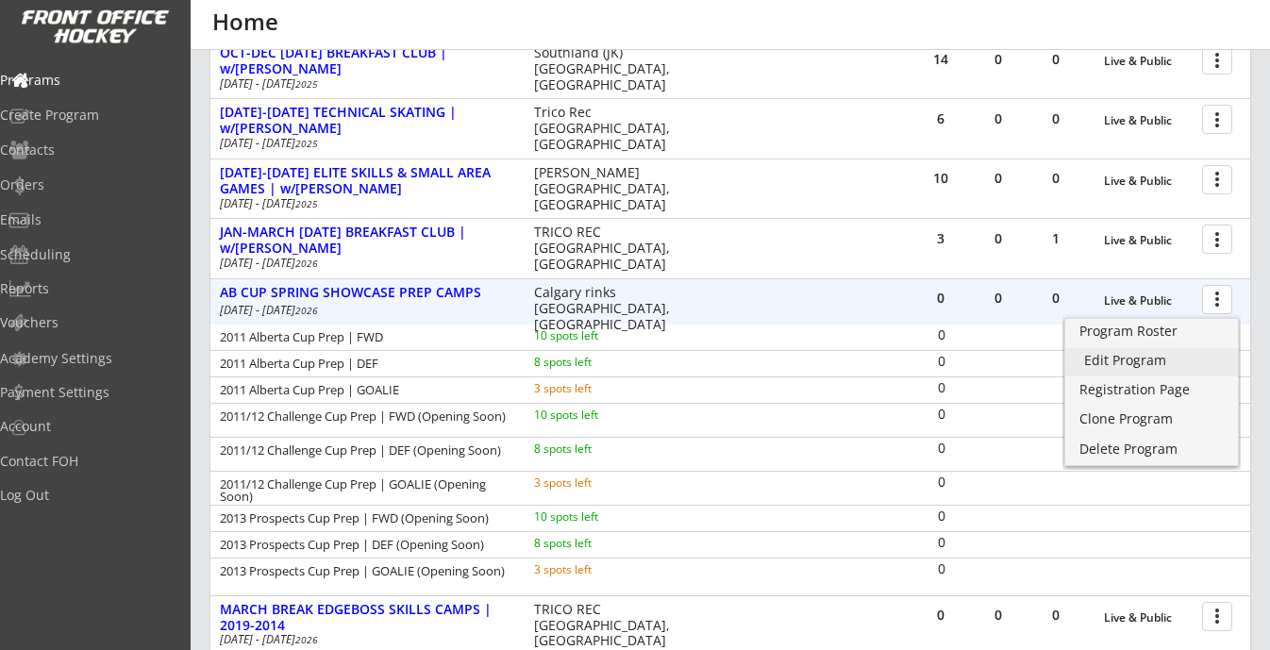
click at [1147, 365] on div "Edit Program" at bounding box center [1152, 360] width 135 height 13
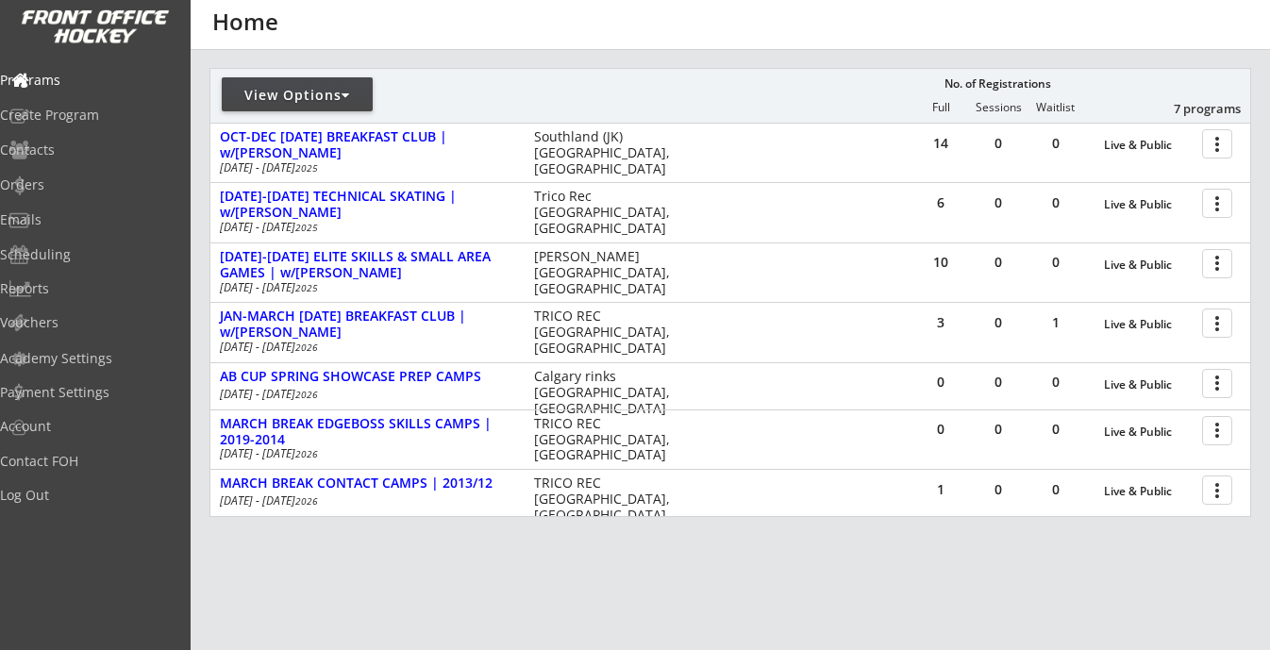
scroll to position [210, 0]
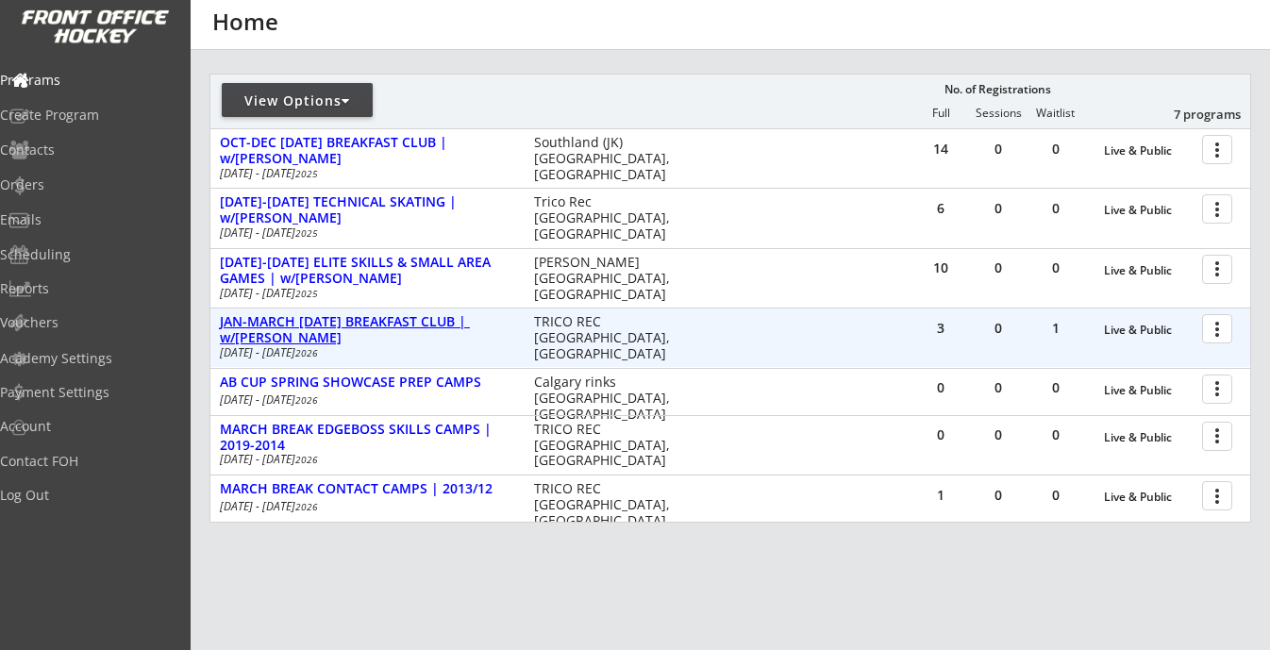
click at [436, 322] on div "JAN-MARCH [DATE] BREAKFAST CLUB | w/[PERSON_NAME]" at bounding box center [367, 330] width 294 height 32
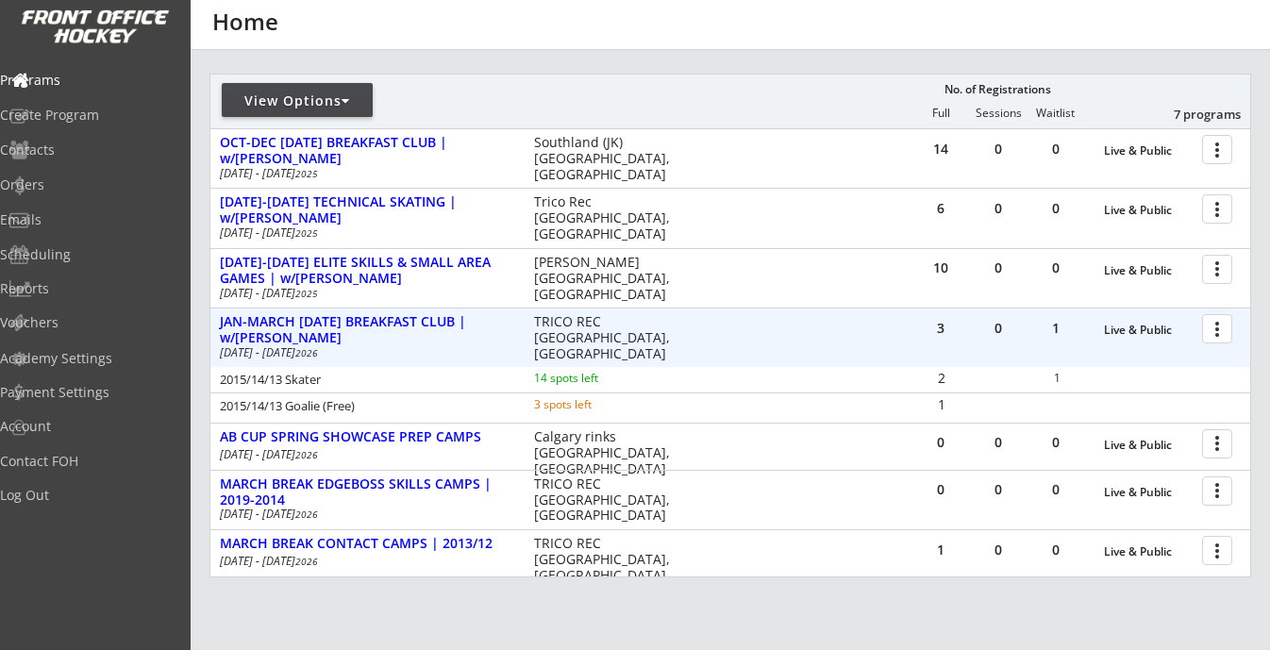
click at [1217, 331] on div at bounding box center [1220, 327] width 33 height 33
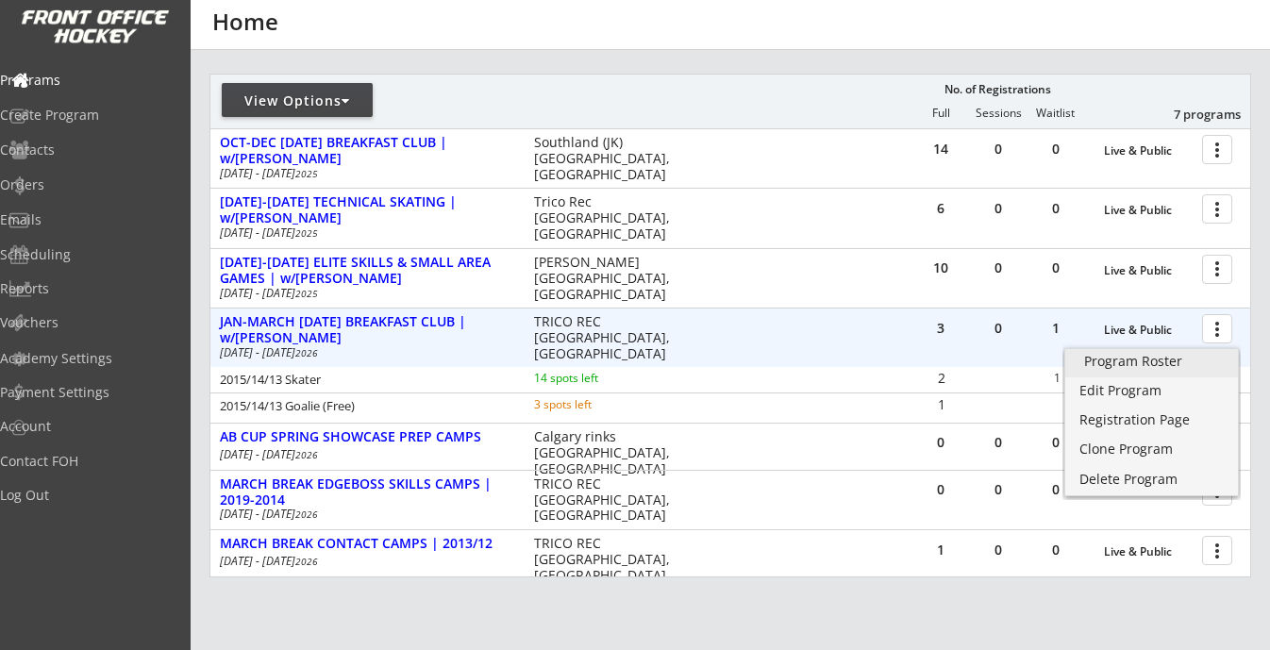
click at [1169, 355] on div "Program Roster" at bounding box center [1152, 361] width 135 height 13
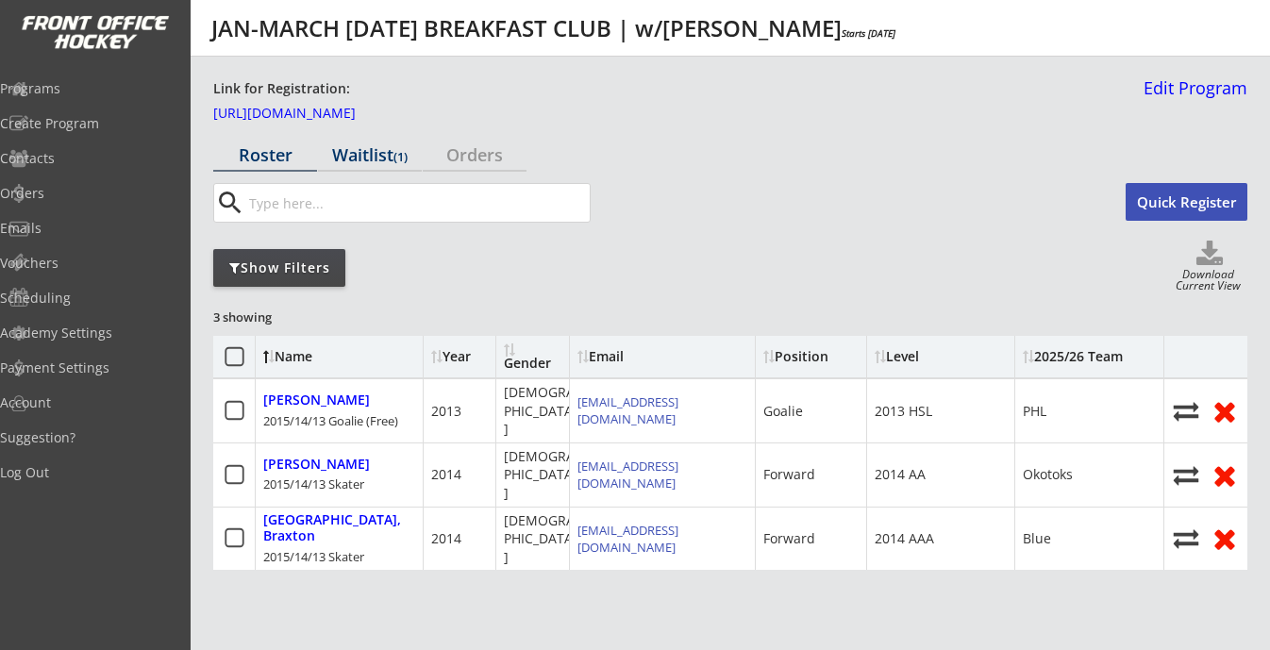
click at [376, 152] on div "Waitlist (1)" at bounding box center [370, 154] width 104 height 17
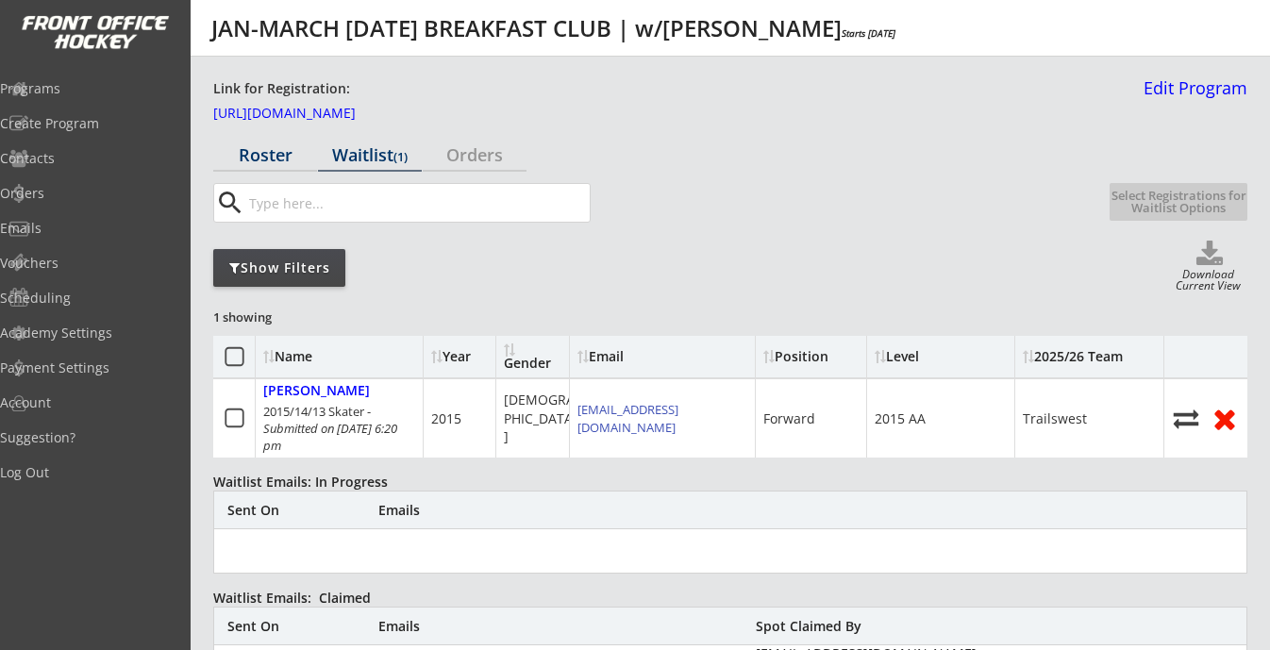
click at [257, 156] on div "Roster" at bounding box center [265, 154] width 104 height 17
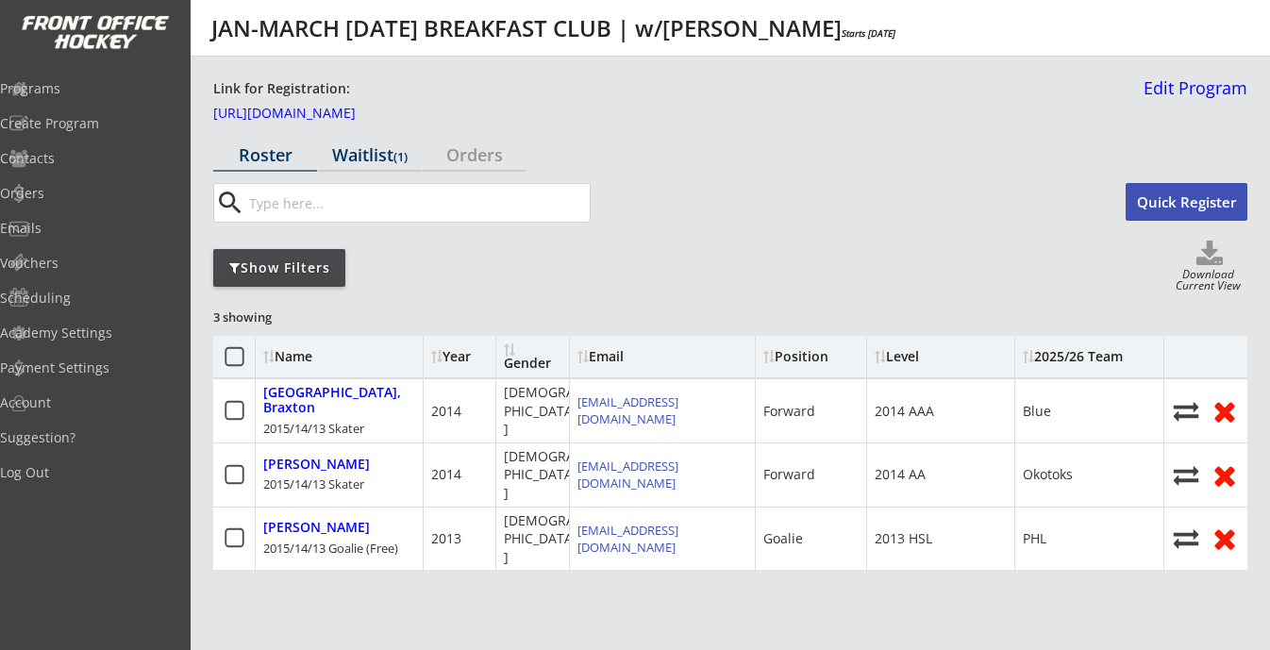
click at [345, 154] on div "Waitlist (1)" at bounding box center [370, 154] width 104 height 17
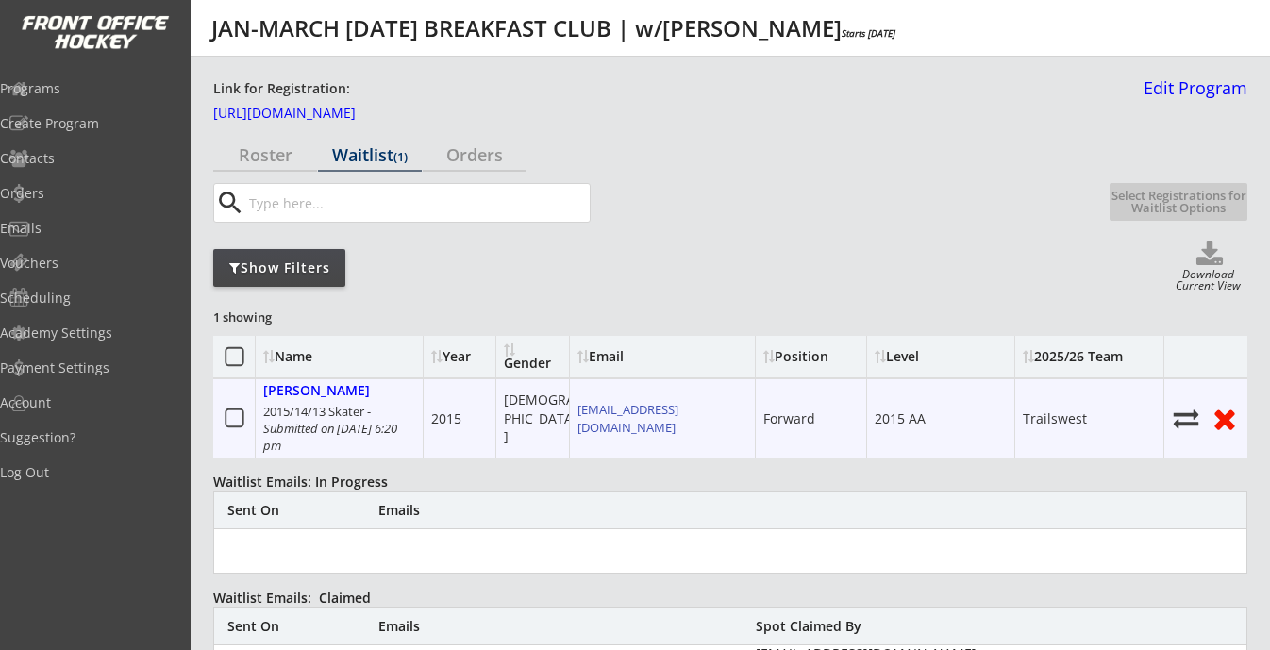
click at [231, 414] on icon at bounding box center [235, 419] width 24 height 24
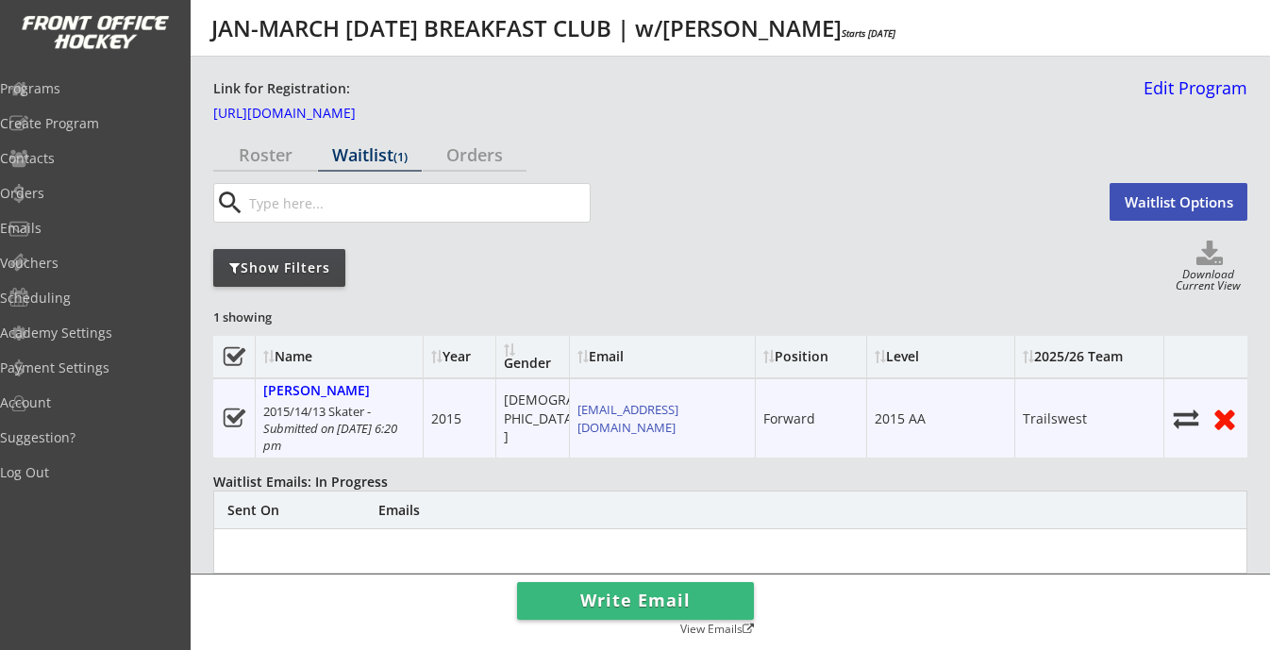
click at [231, 414] on icon at bounding box center [235, 419] width 24 height 24
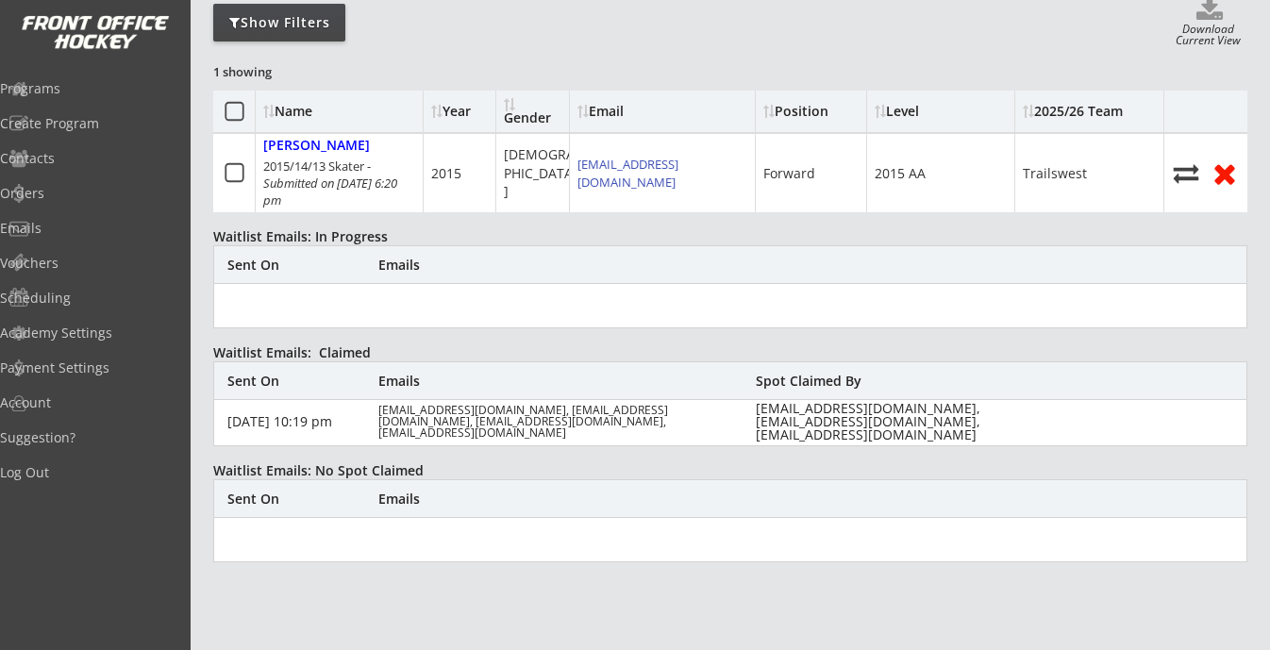
scroll to position [276, 0]
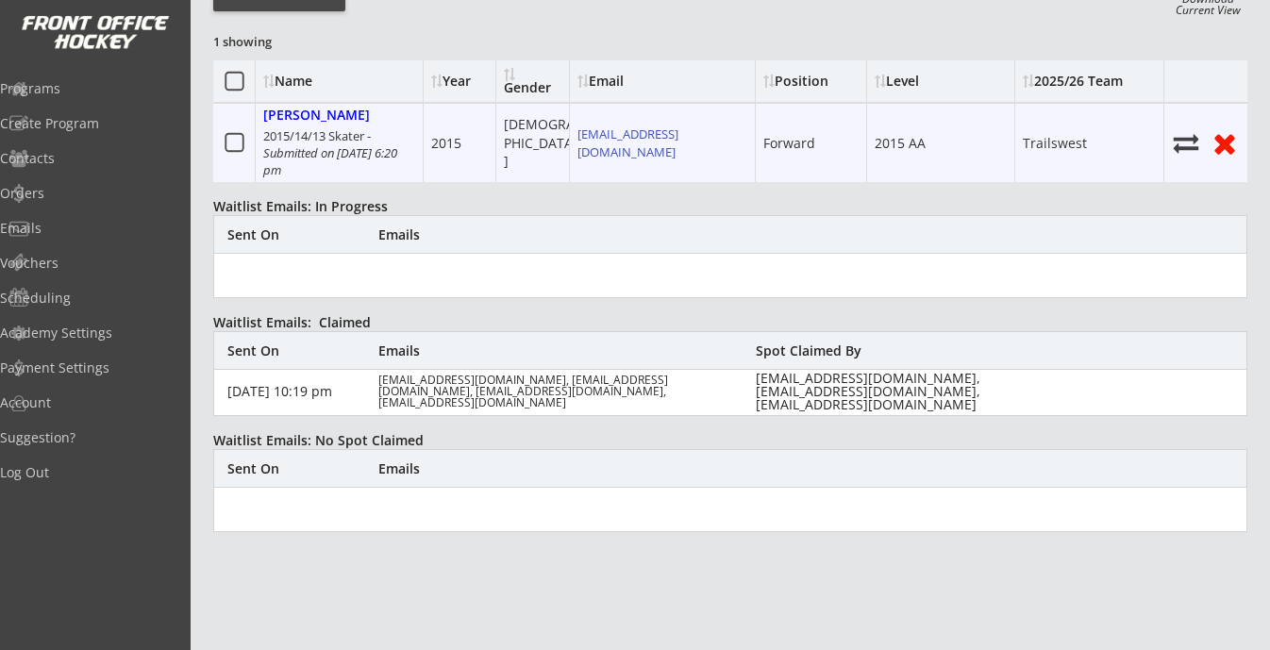
click at [225, 139] on use at bounding box center [234, 142] width 19 height 19
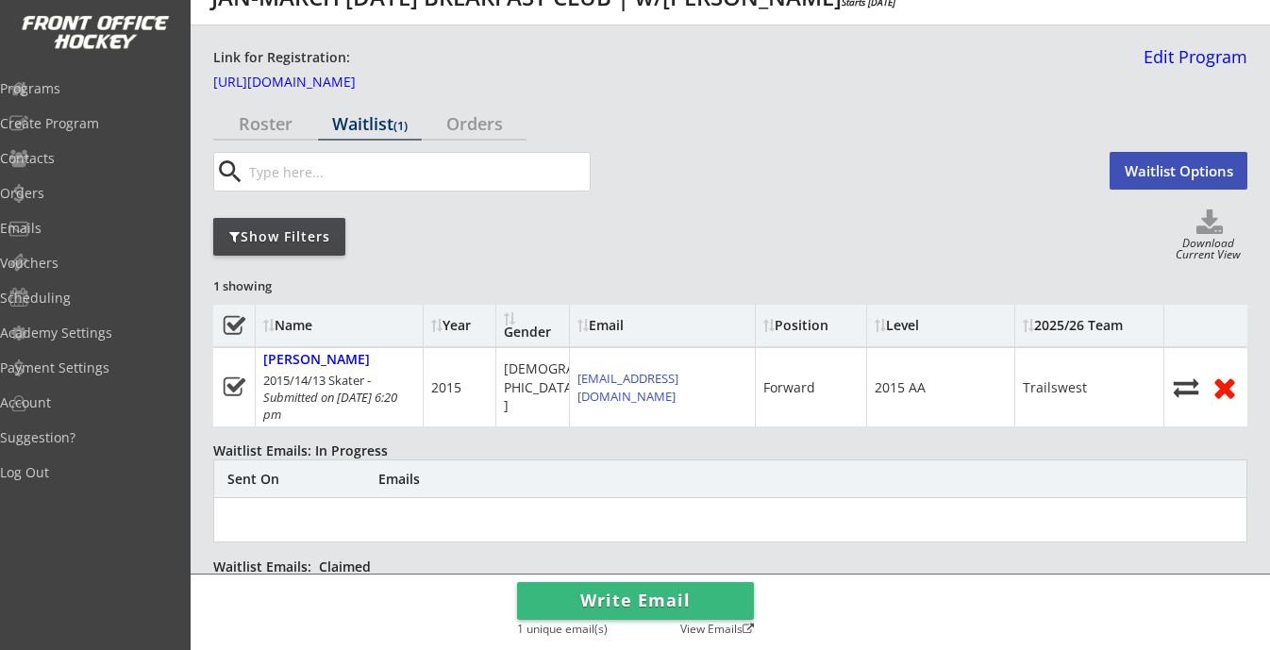
scroll to position [12, 0]
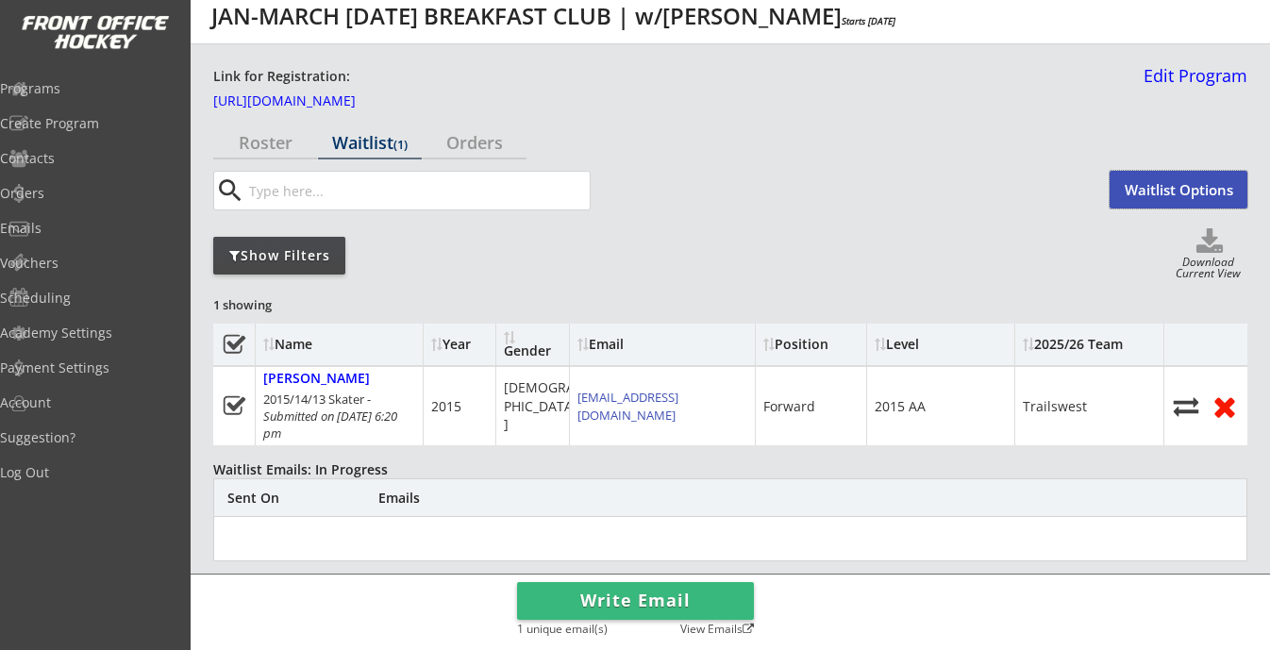
click at [1156, 180] on button "Waitlist Options" at bounding box center [1179, 190] width 138 height 38
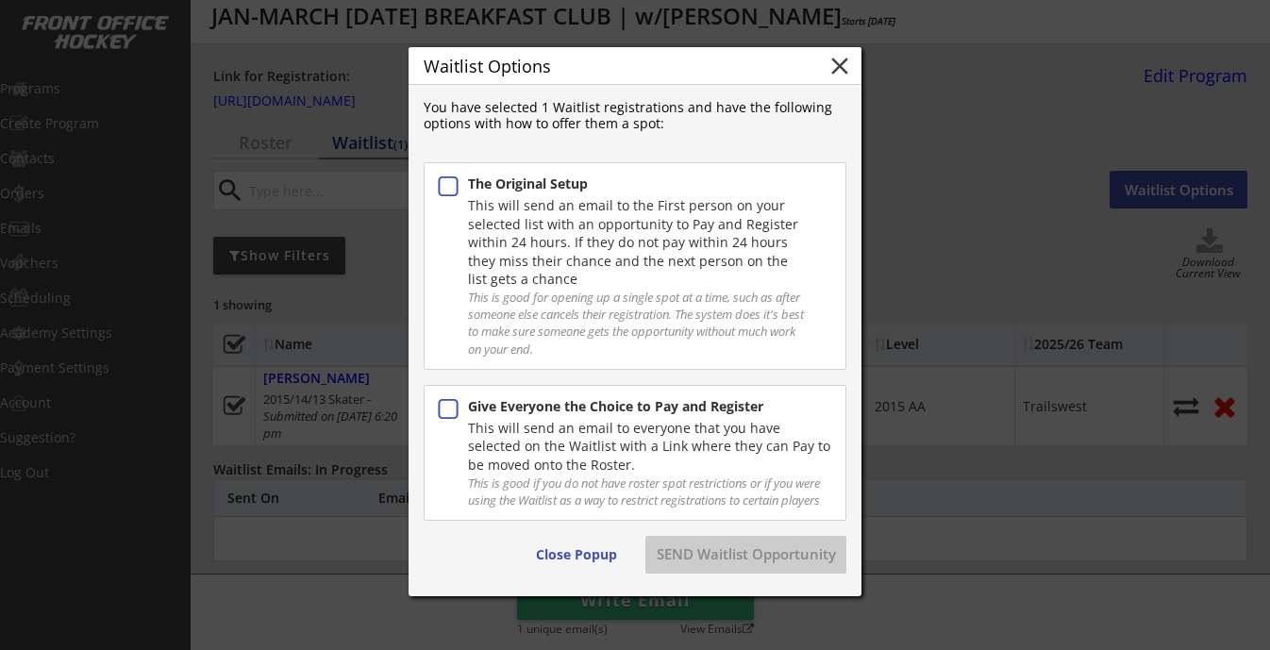
click at [700, 395] on div "Give Everyone the Choice to Pay and Register This will send an email to everyon…" at bounding box center [635, 453] width 423 height 136
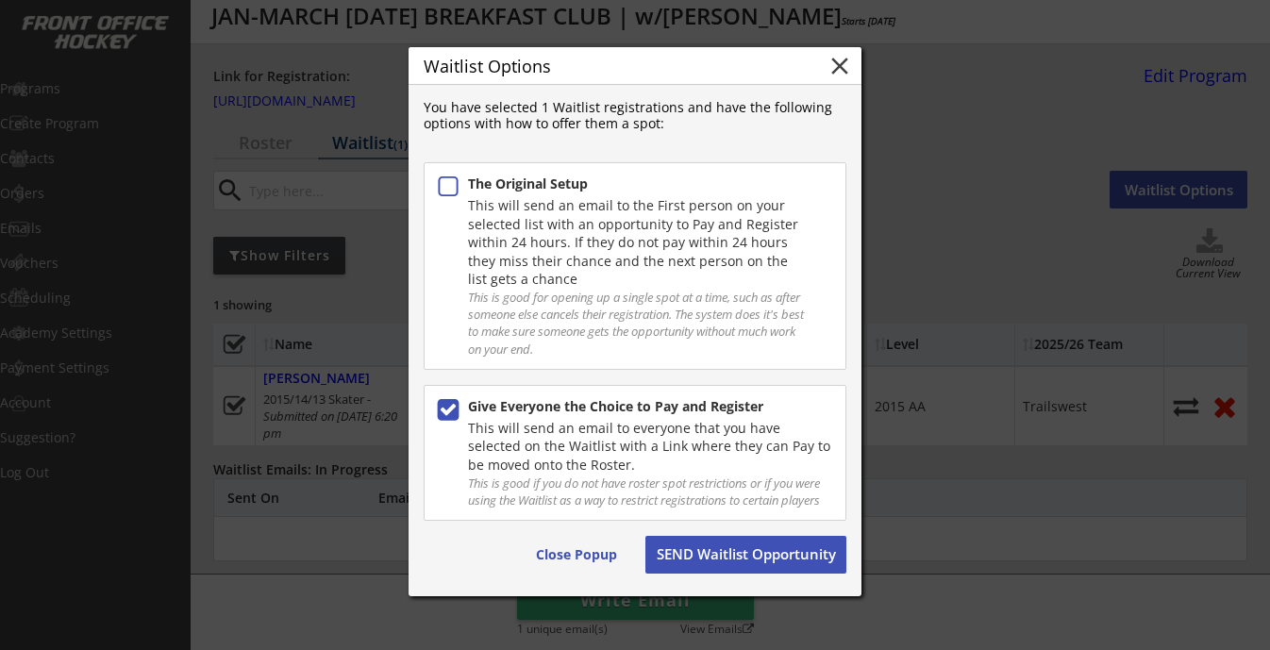
click at [710, 556] on button "SEND Waitlist Opportunity" at bounding box center [746, 555] width 201 height 38
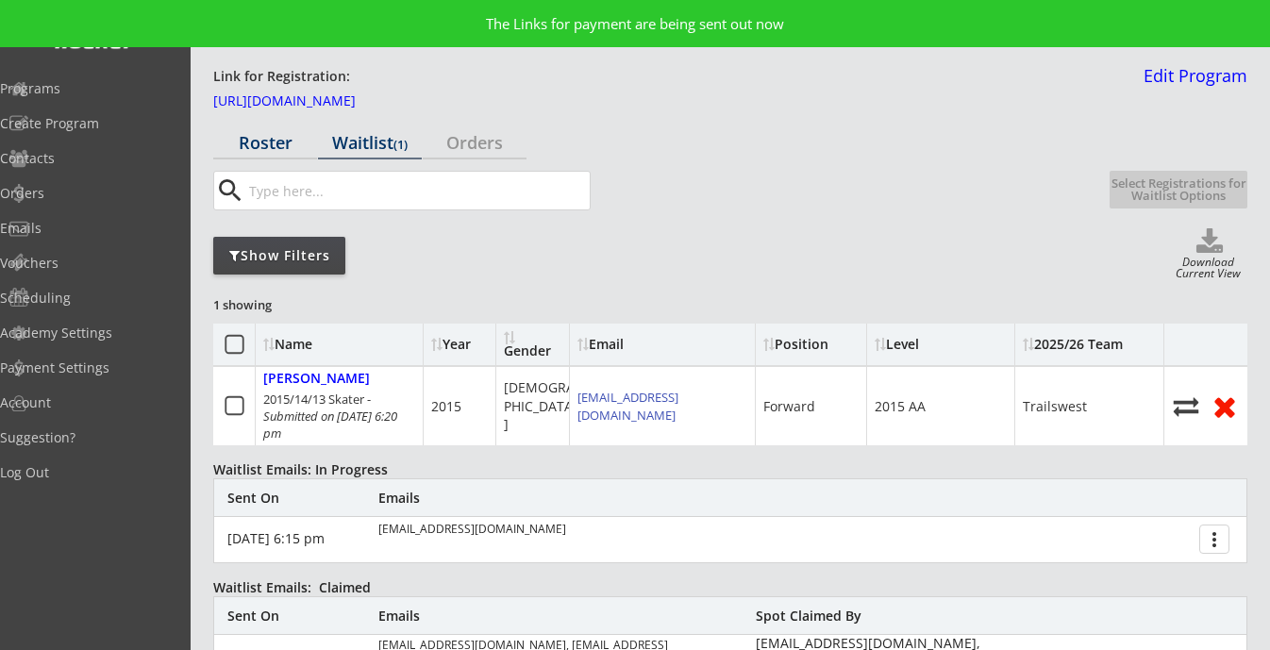
click at [260, 138] on div "Roster" at bounding box center [265, 142] width 104 height 17
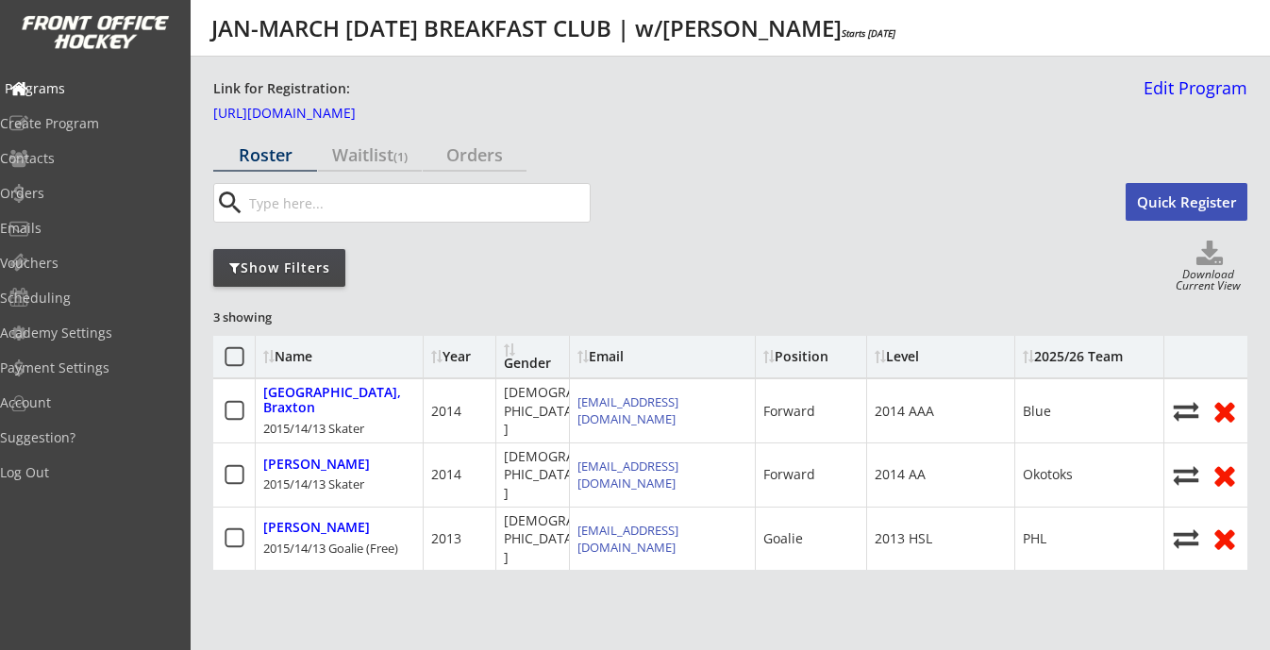
click at [106, 85] on div "Programs" at bounding box center [90, 88] width 170 height 13
